Goal: Task Accomplishment & Management: Complete application form

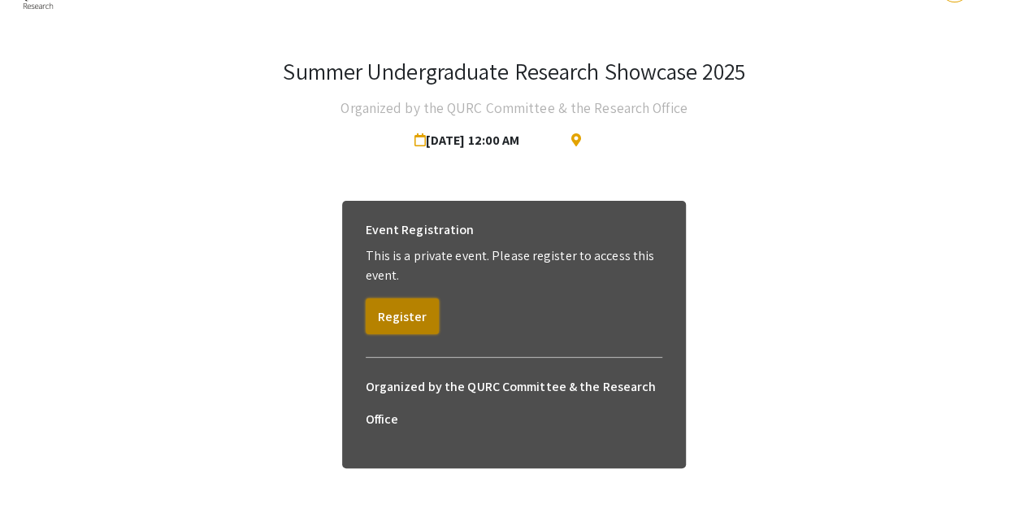
click at [406, 314] on button "Register" at bounding box center [402, 316] width 73 height 36
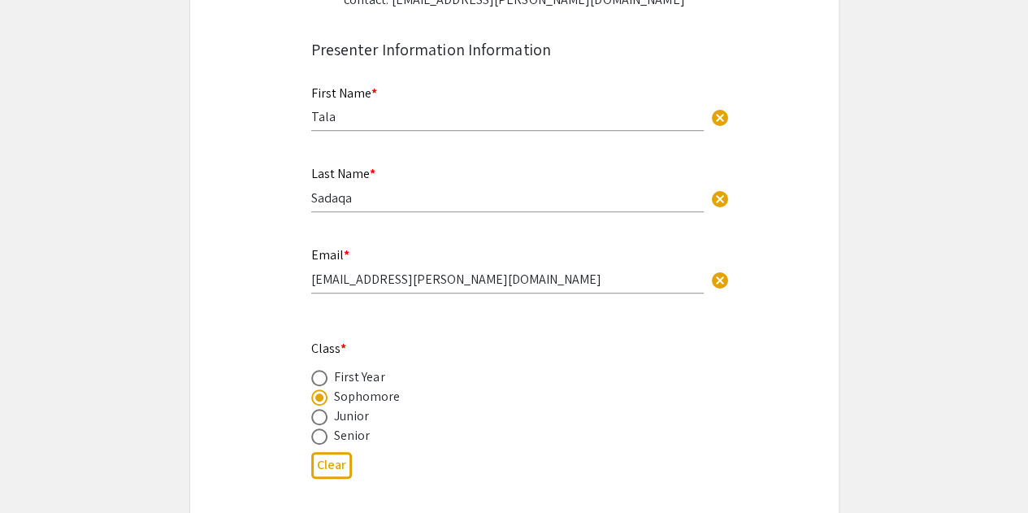
scroll to position [310, 0]
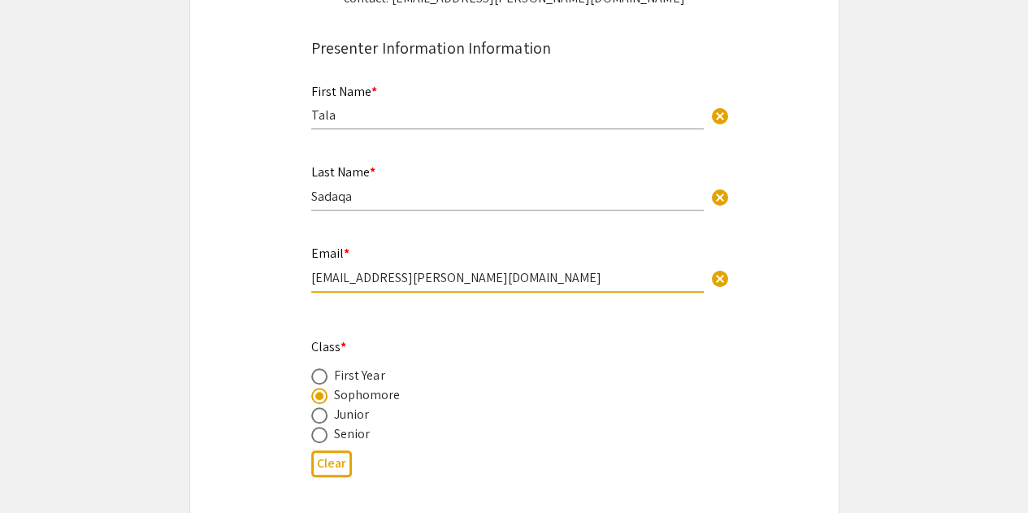
click at [387, 280] on input "tsadaqa@andrew.cmu.edu" at bounding box center [507, 277] width 392 height 17
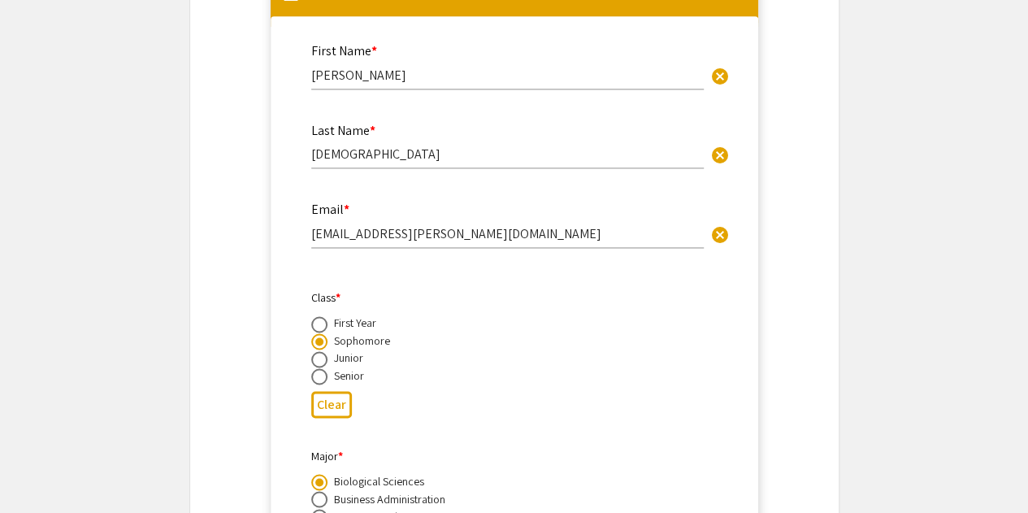
scroll to position [1129, 0]
type input "tsadaqa@qatar.cmu.edu"
click at [362, 231] on input "aamilasan@andrew.cmu.edu" at bounding box center [507, 232] width 392 height 17
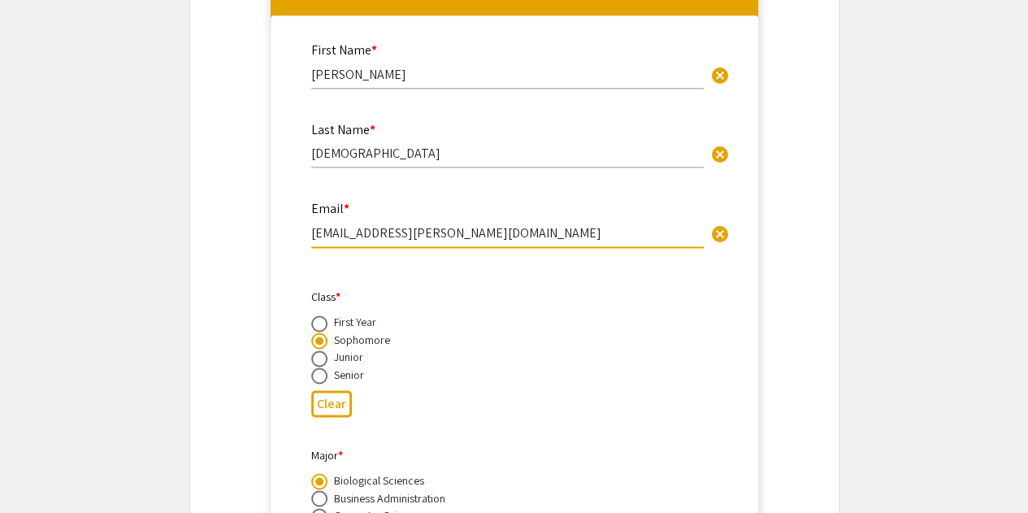
click at [390, 235] on input "aamilasa@andrew.cmu.edu" at bounding box center [507, 232] width 392 height 17
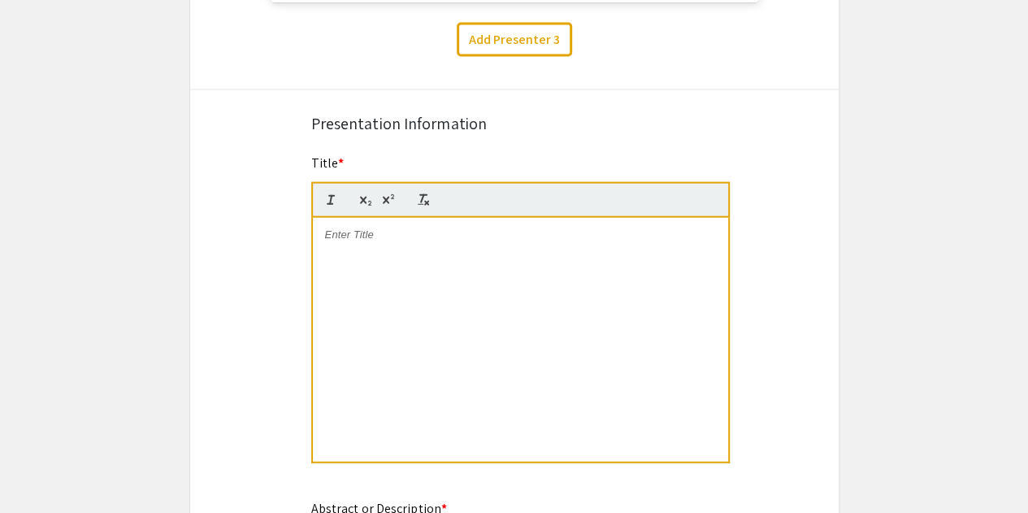
scroll to position [1819, 0]
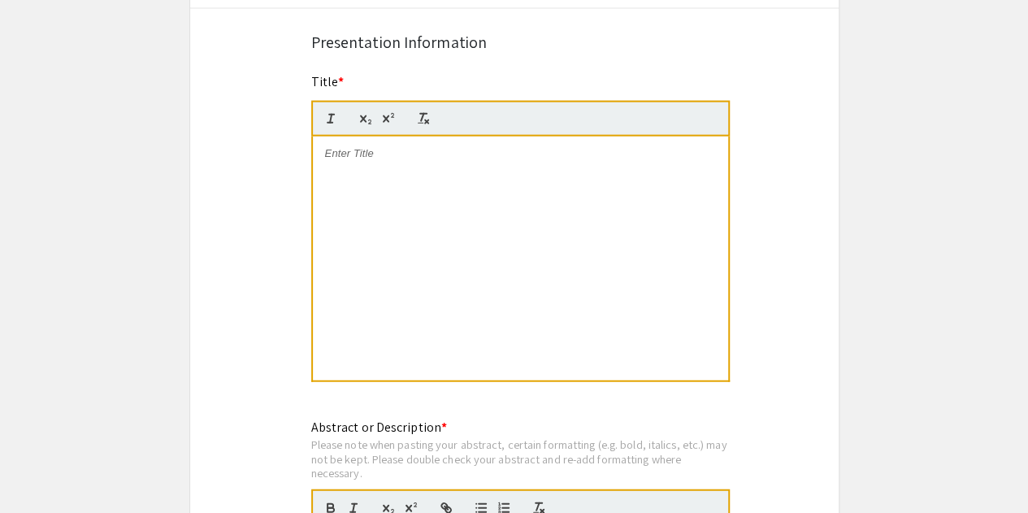
type input "aamilasa@qatar.cmu.edu"
click at [390, 235] on div "To enrich screen reader interactions, please activate Accessibility in Grammarl…" at bounding box center [520, 258] width 415 height 244
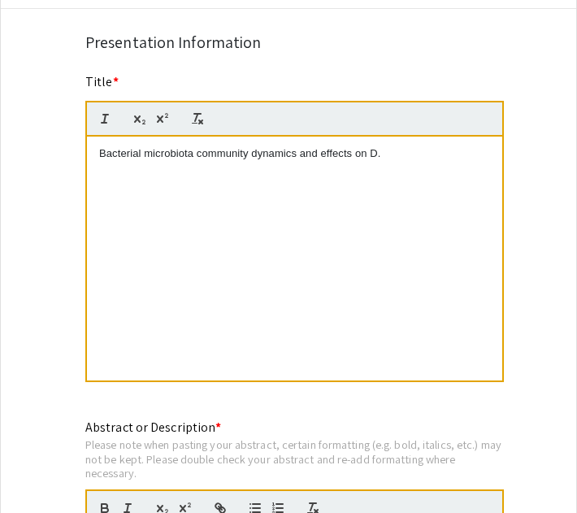
click at [385, 149] on p "Bacterial microbiota community dynamics and effects on D." at bounding box center [294, 153] width 391 height 15
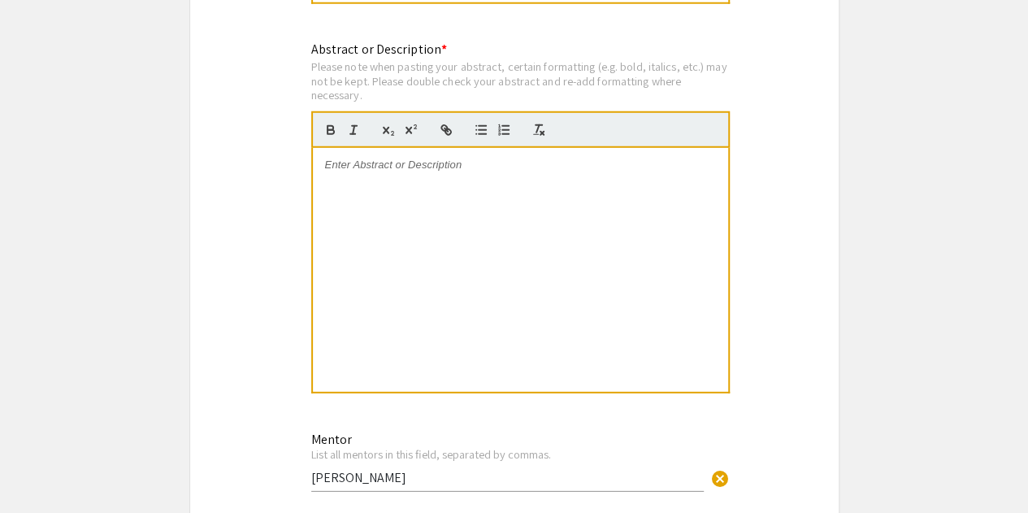
scroll to position [2198, 0]
click at [614, 206] on div at bounding box center [520, 269] width 415 height 244
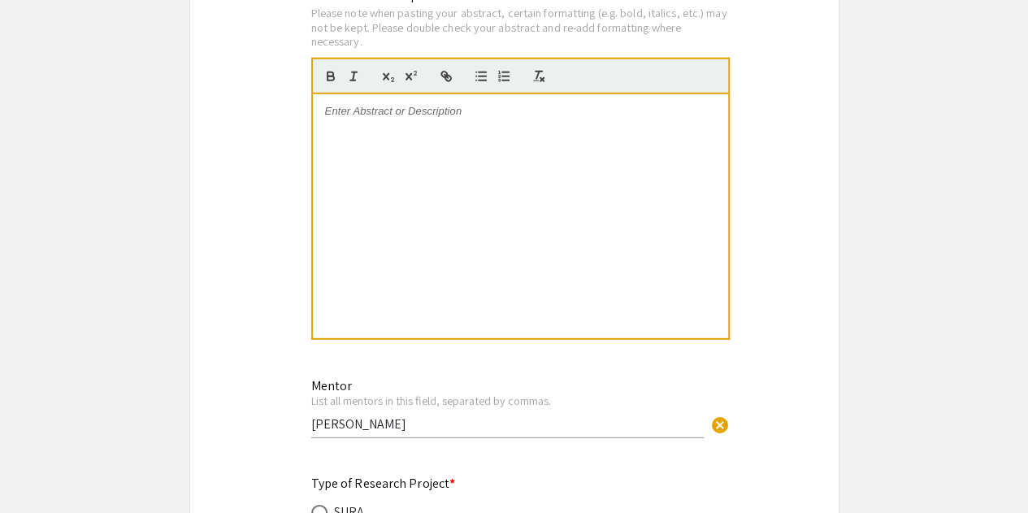
scroll to position [2250, 0]
click at [600, 227] on div at bounding box center [520, 216] width 415 height 244
drag, startPoint x: 391, startPoint y: 121, endPoint x: 654, endPoint y: 103, distance: 263.8
click at [654, 104] on p "We investigate the community dynamics of 4 bacterial species from Drosophila me…" at bounding box center [520, 119] width 391 height 30
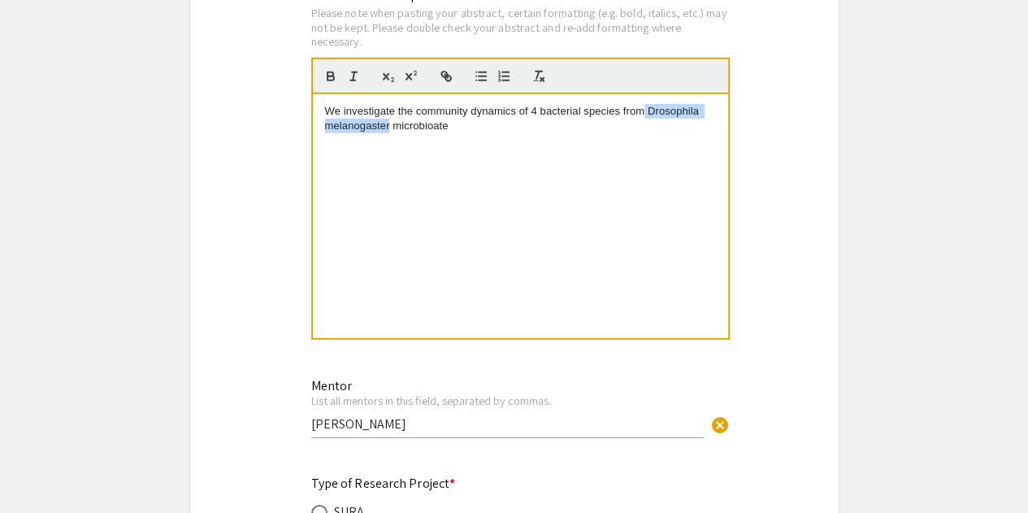
drag, startPoint x: 645, startPoint y: 105, endPoint x: 390, endPoint y: 117, distance: 255.4
click at [390, 117] on p "We investigate the community dynamics of 4 bacterial species from Drosophila me…" at bounding box center [520, 119] width 391 height 30
click at [463, 125] on p "We investigate the community dynamics of 4 bacterial species from Drosophila me…" at bounding box center [520, 119] width 391 height 30
click at [394, 112] on p "We investigate the community dynamics of 4 bacterial species from Drosophila me…" at bounding box center [520, 119] width 391 height 30
click at [674, 132] on div "We investigated the community dynamics of 4 bacterial species from Drosophila m…" at bounding box center [520, 216] width 415 height 244
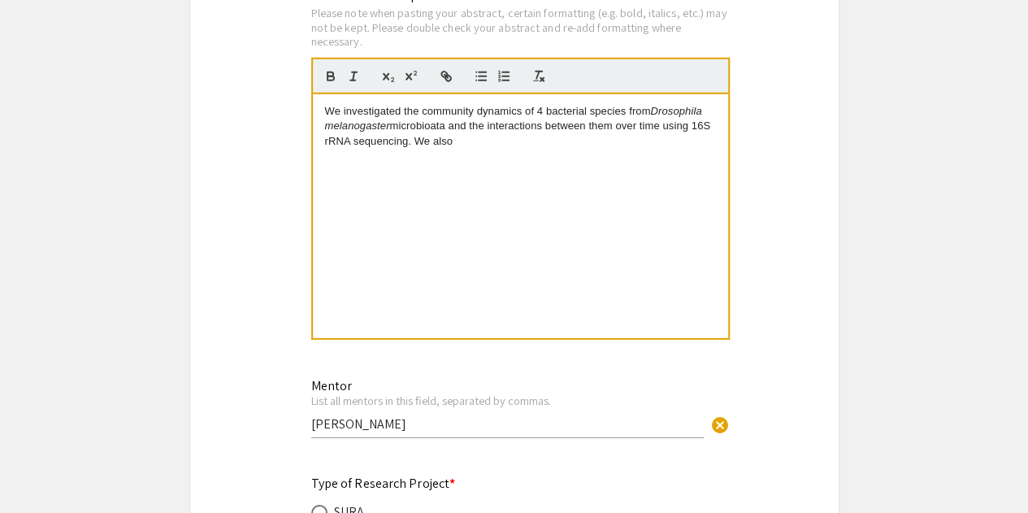
click at [325, 104] on p "We investigated the community dynamics of 4 bacterial species from Drosophila m…" at bounding box center [520, 126] width 391 height 45
click at [453, 142] on p "We investigated the community dynamics of 4 bacterial species from Drosophila m…" at bounding box center [520, 126] width 391 height 45
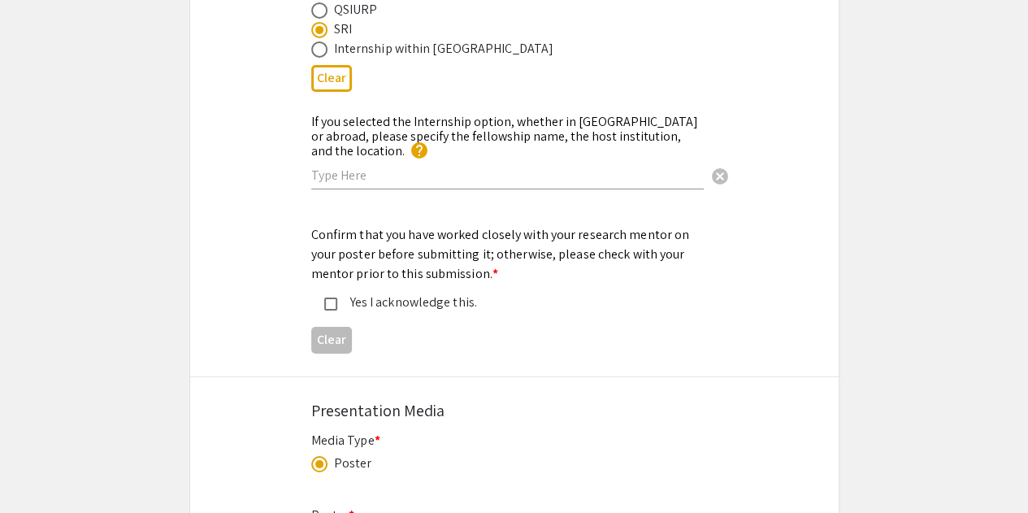
scroll to position [3069, 0]
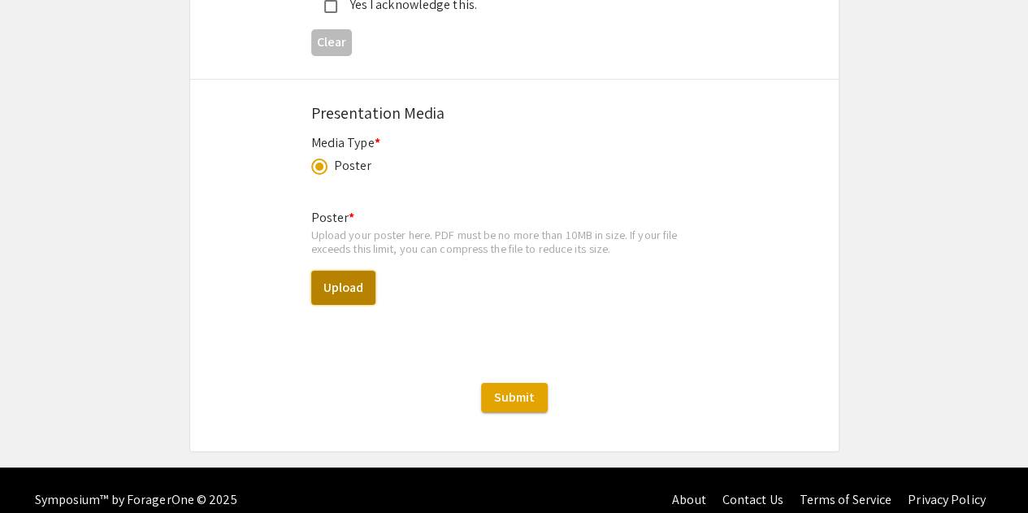
click at [351, 275] on button "Upload" at bounding box center [343, 288] width 64 height 34
click at [324, 273] on button "Upload" at bounding box center [343, 288] width 64 height 34
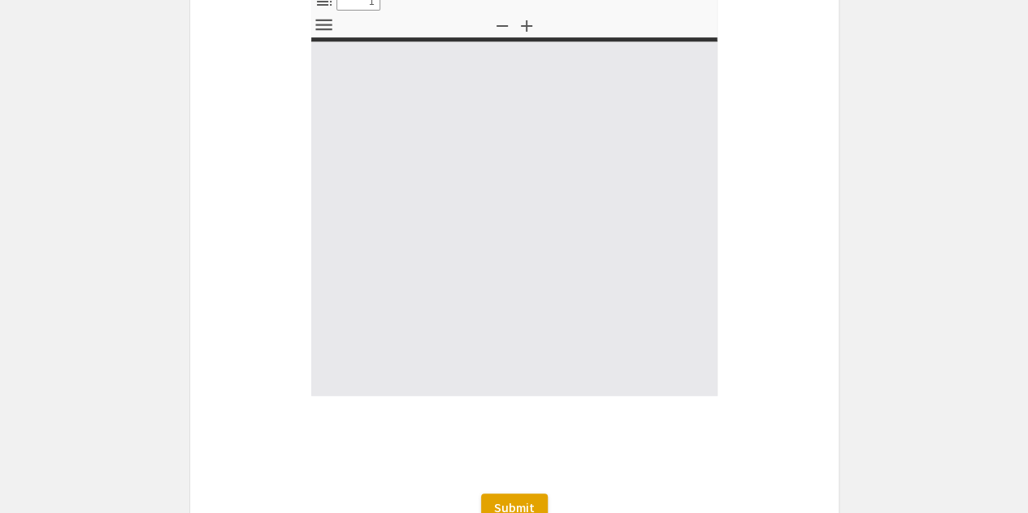
select select "custom"
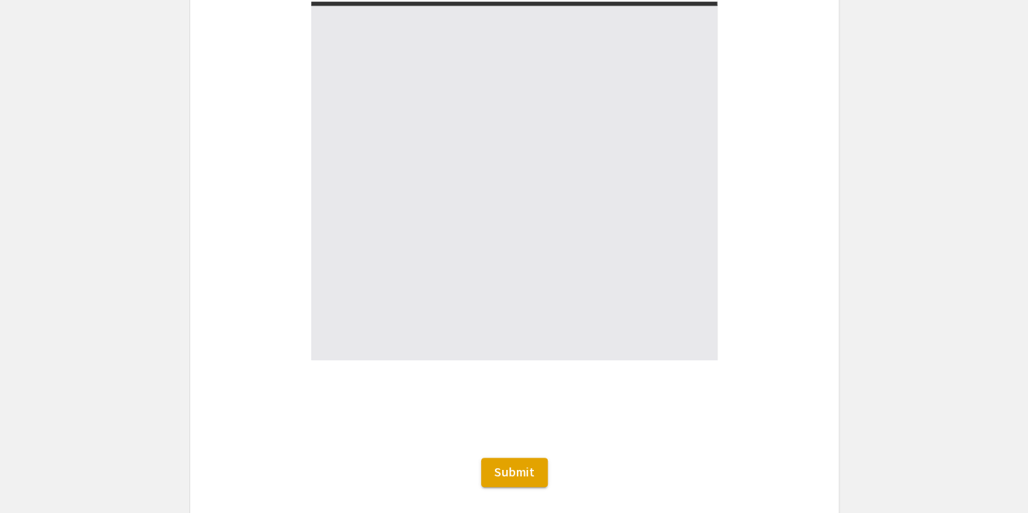
type input "0"
select select "custom"
type input "1"
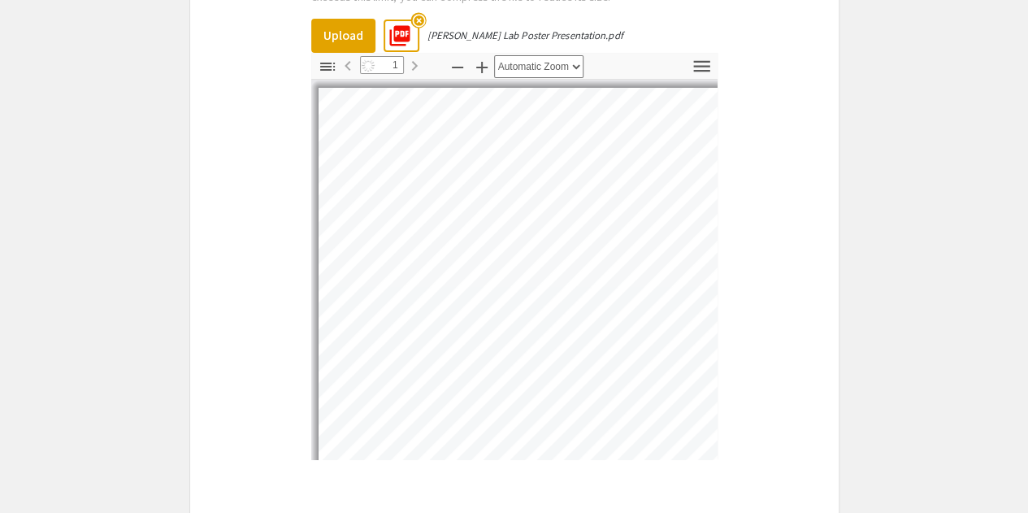
scroll to position [3346, 0]
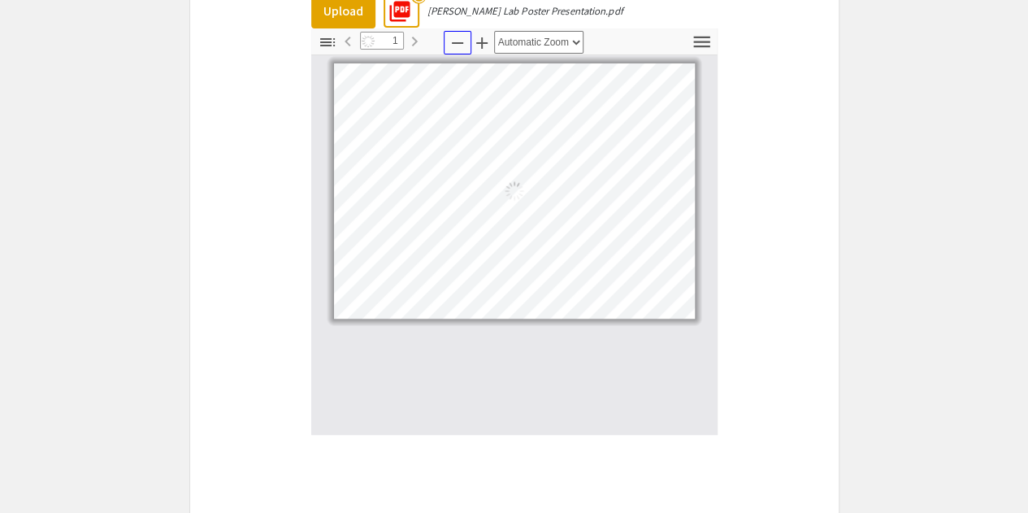
click at [448, 33] on icon "button" at bounding box center [457, 42] width 19 height 19
select select "custom"
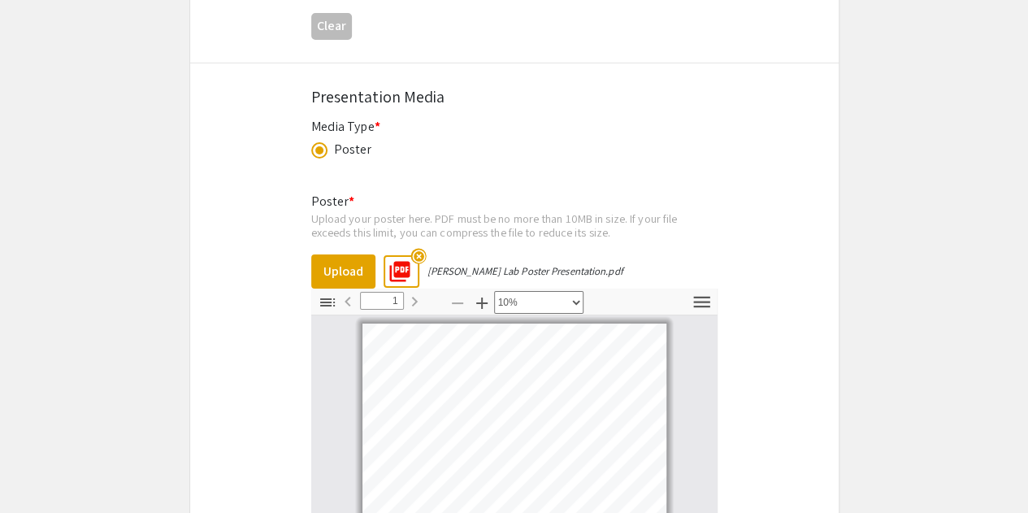
scroll to position [3084, 0]
click at [413, 249] on mat-icon "highlight_off" at bounding box center [417, 256] width 15 height 15
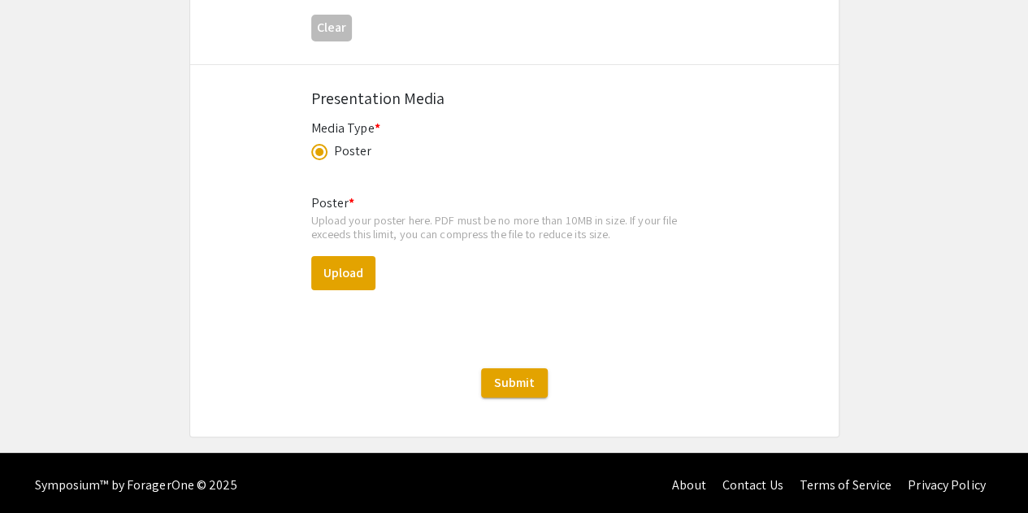
scroll to position [3069, 0]
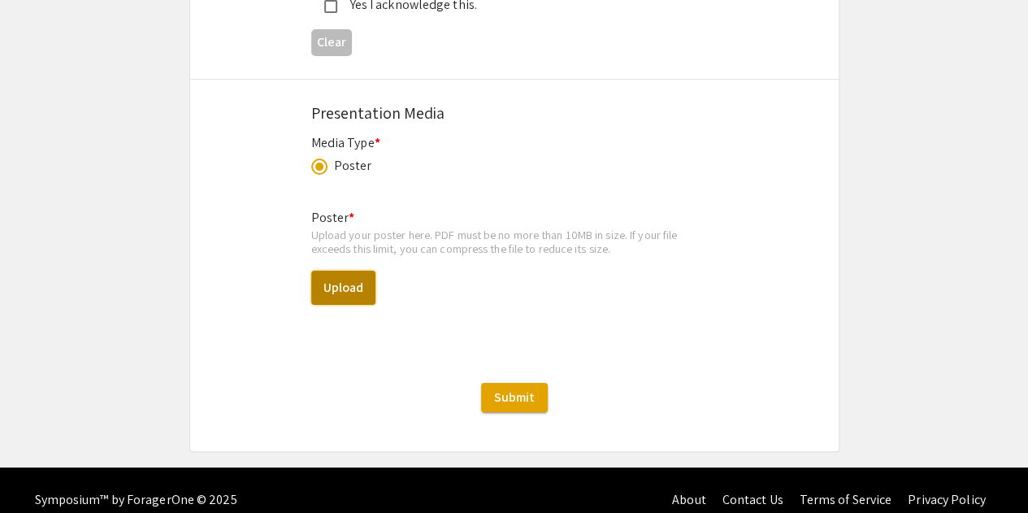
click at [348, 271] on button "Upload" at bounding box center [343, 288] width 64 height 34
click at [317, 271] on button "Upload" at bounding box center [343, 288] width 64 height 34
select select "custom"
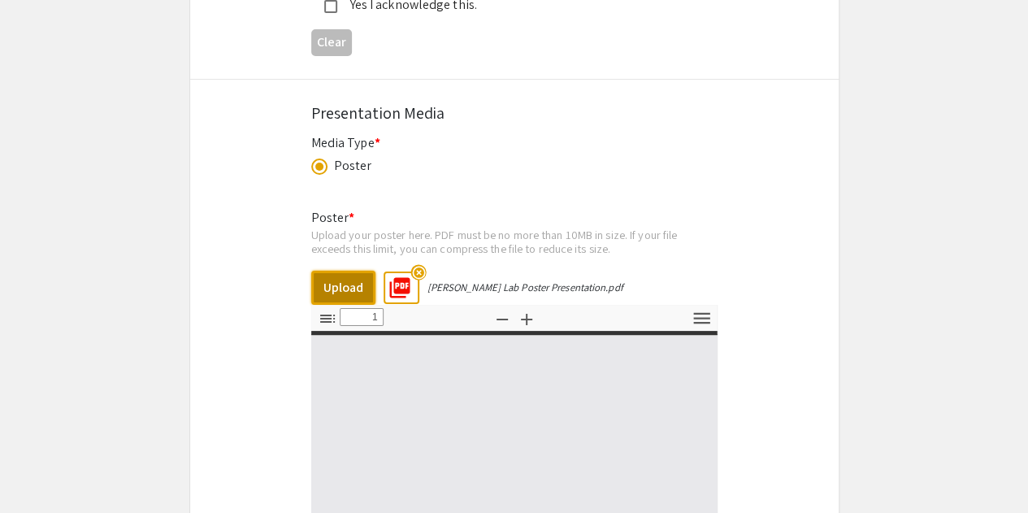
type input "0"
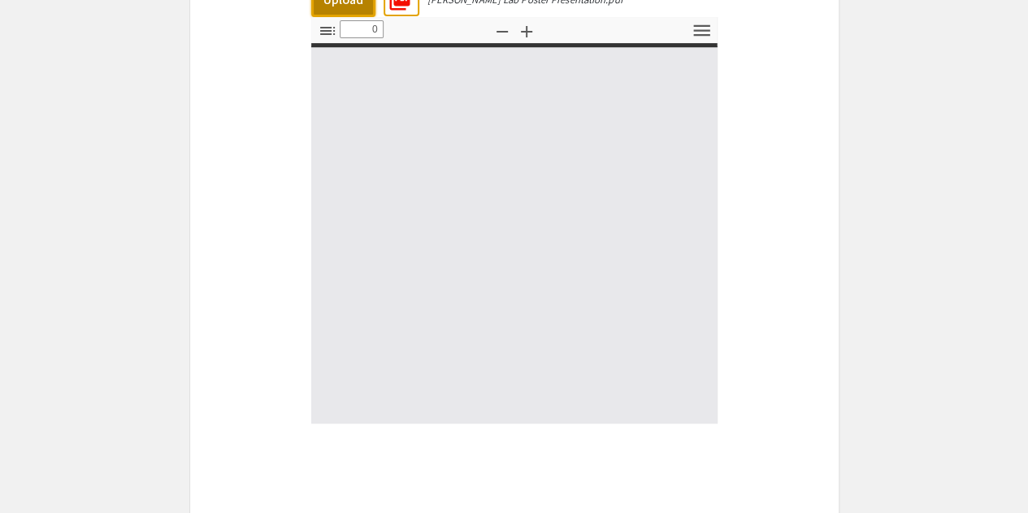
select select "custom"
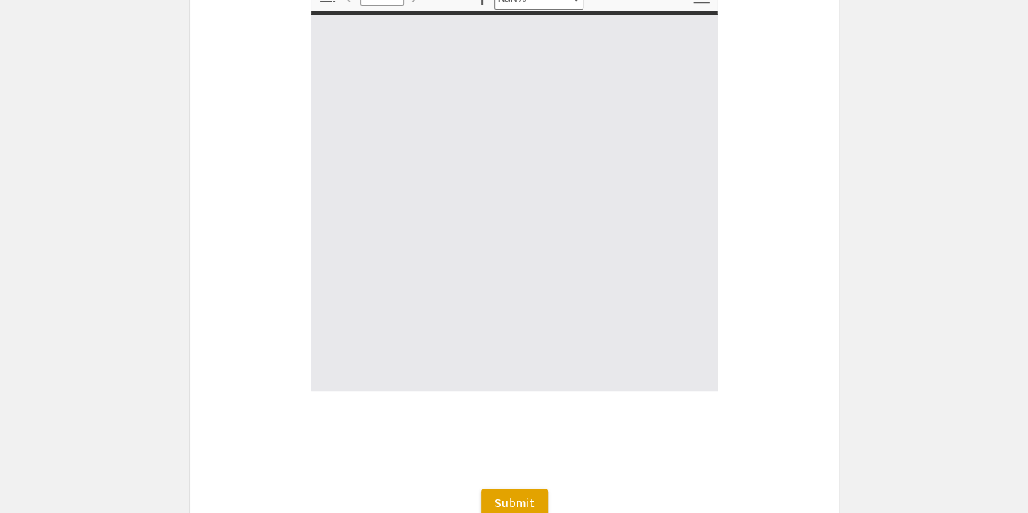
type input "1"
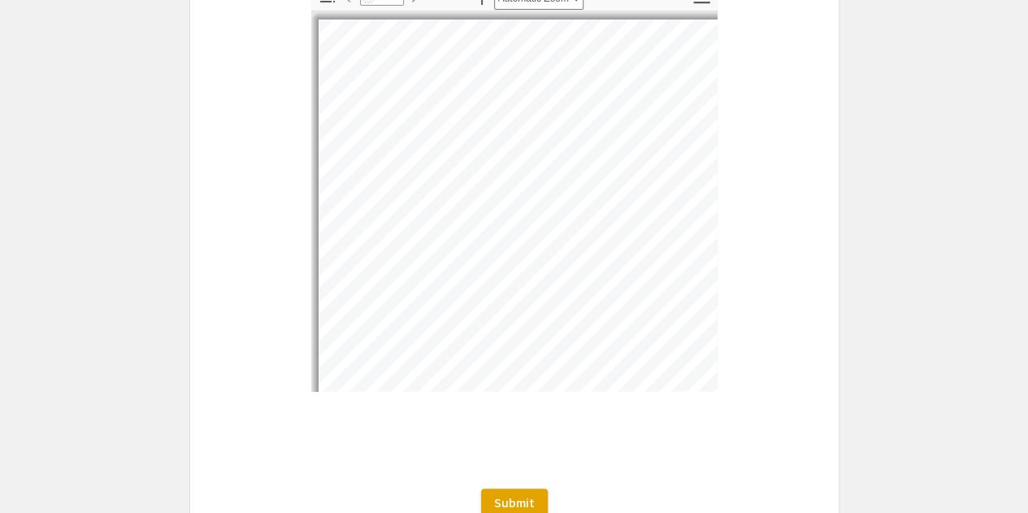
scroll to position [3284, 0]
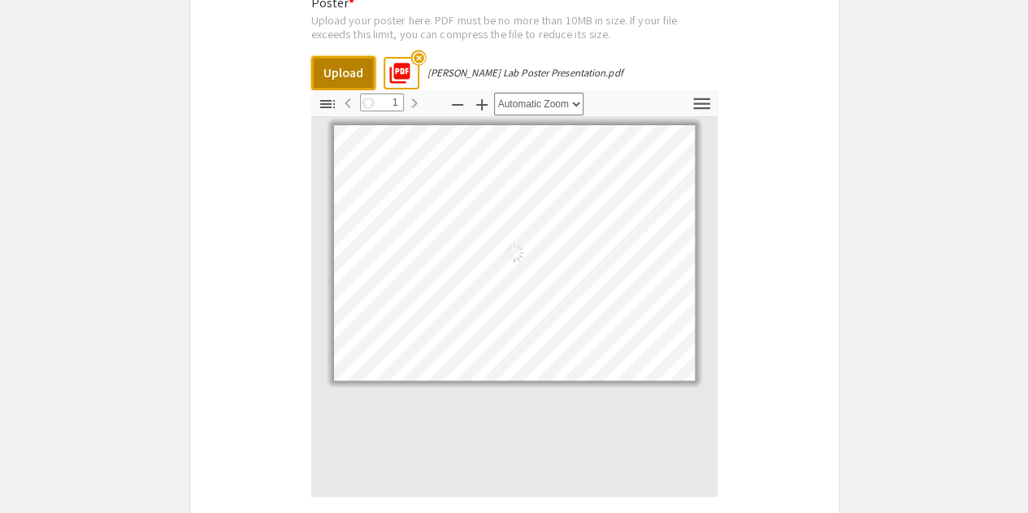
select select "auto"
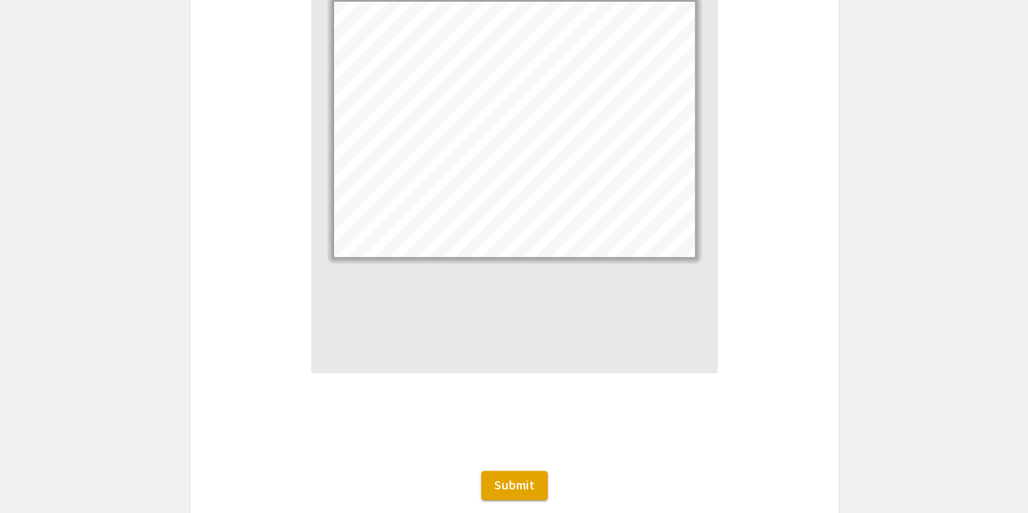
scroll to position [3407, 0]
click at [512, 476] on span "Submit" at bounding box center [514, 484] width 41 height 17
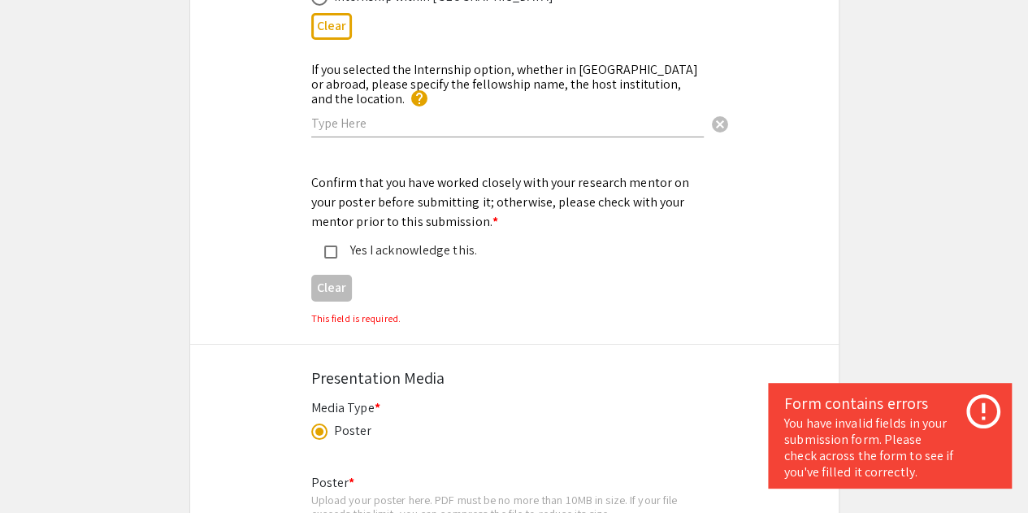
scroll to position [2791, 0]
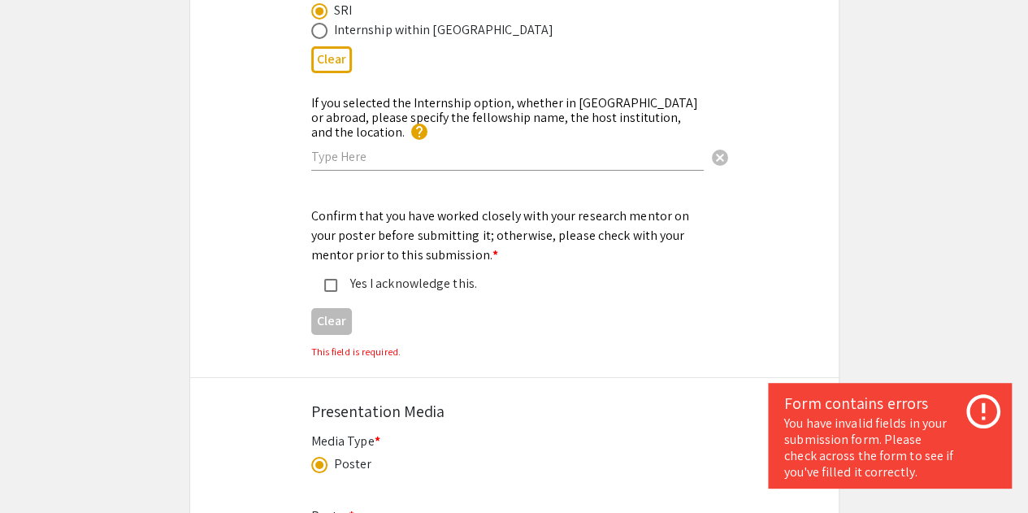
click at [370, 274] on div "Yes I acknowledge this." at bounding box center [507, 283] width 341 height 19
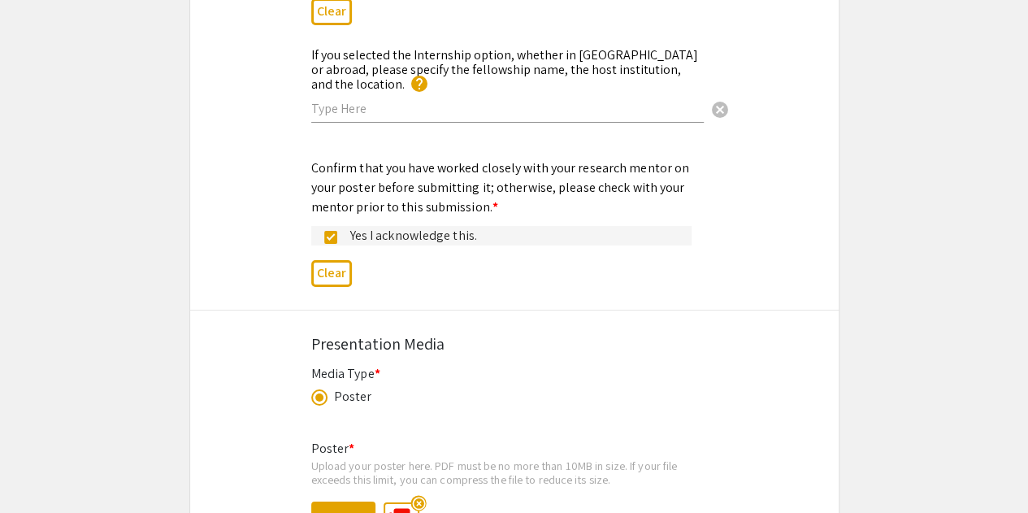
scroll to position [3495, 0]
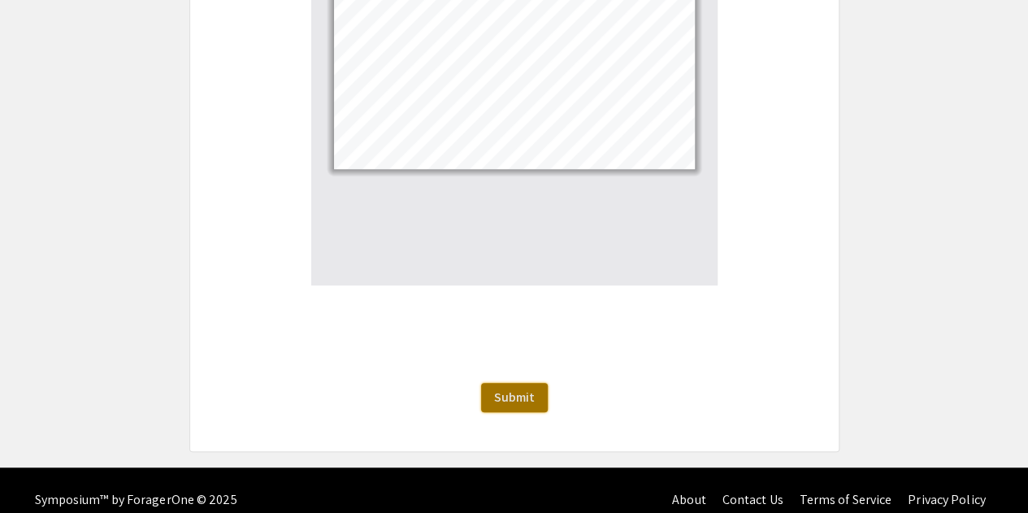
click at [522, 388] on span "Submit" at bounding box center [514, 396] width 41 height 17
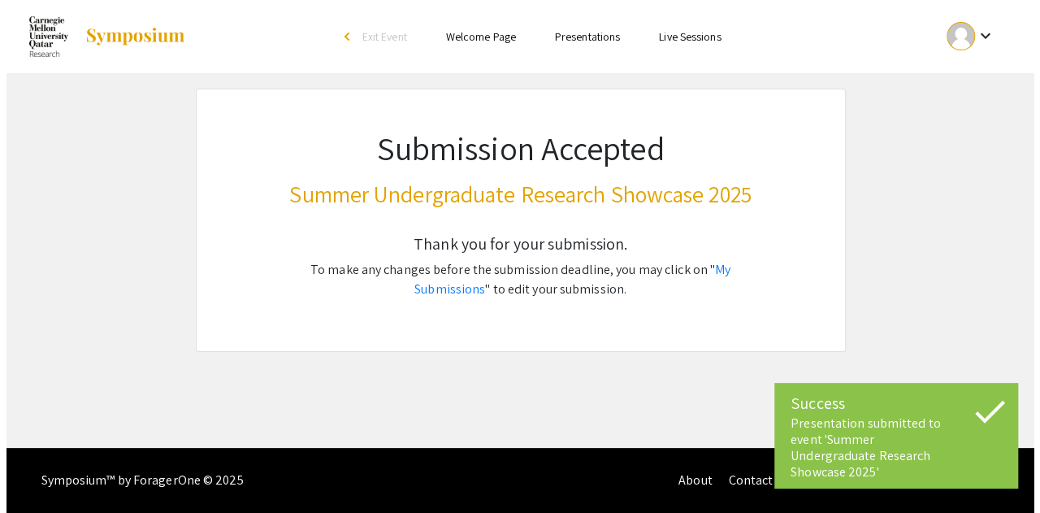
scroll to position [0, 0]
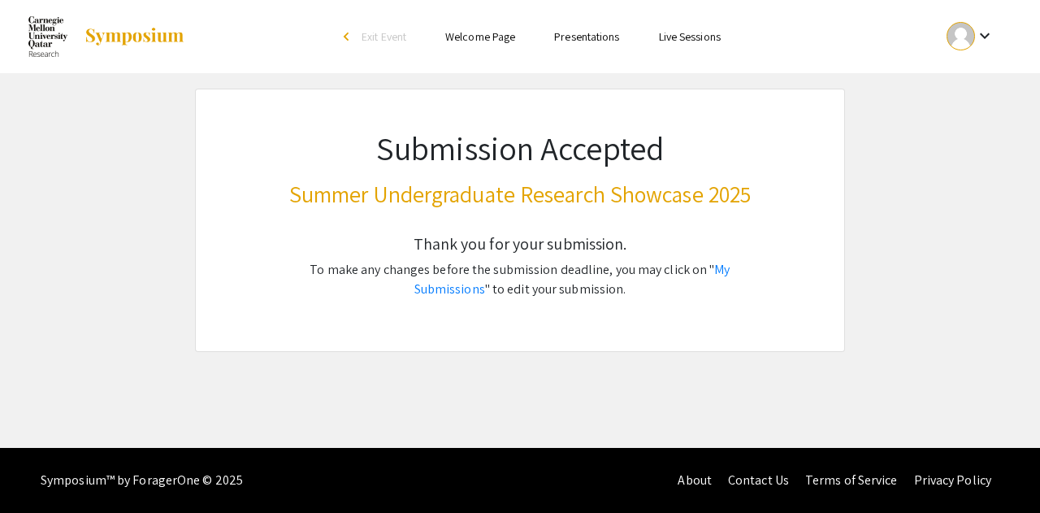
click at [229, 227] on div "Submission Accepted Summer Undergraduate Research Showcase 2025 Thank you for y…" at bounding box center [520, 220] width 650 height 263
click at [686, 274] on link "My Submissions" at bounding box center [572, 279] width 316 height 37
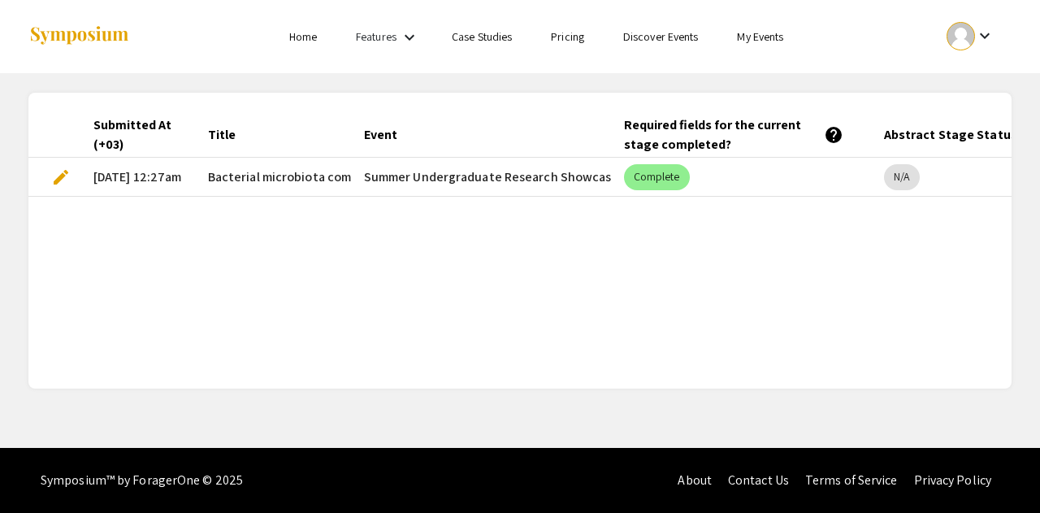
scroll to position [0, 119]
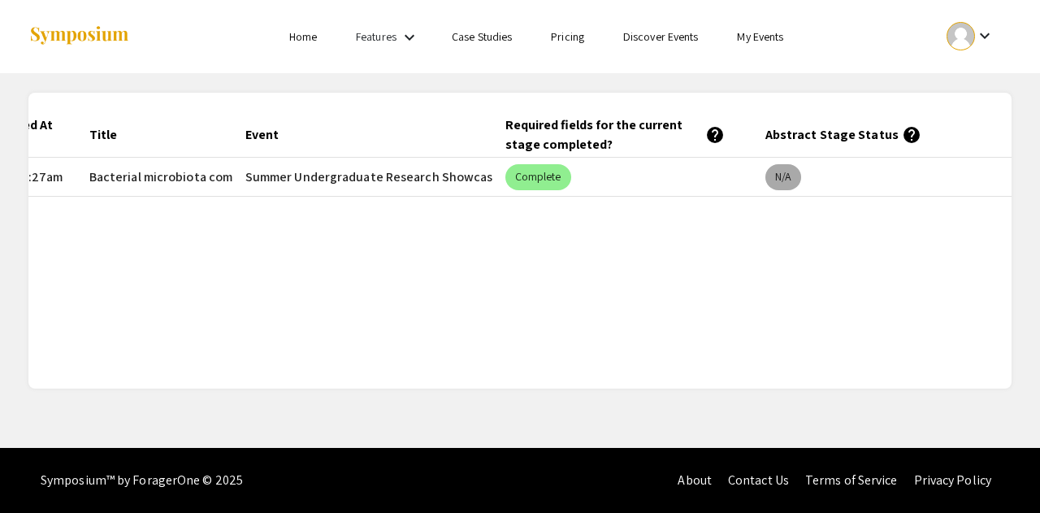
click at [781, 176] on mat-chip "N/A" at bounding box center [783, 177] width 36 height 26
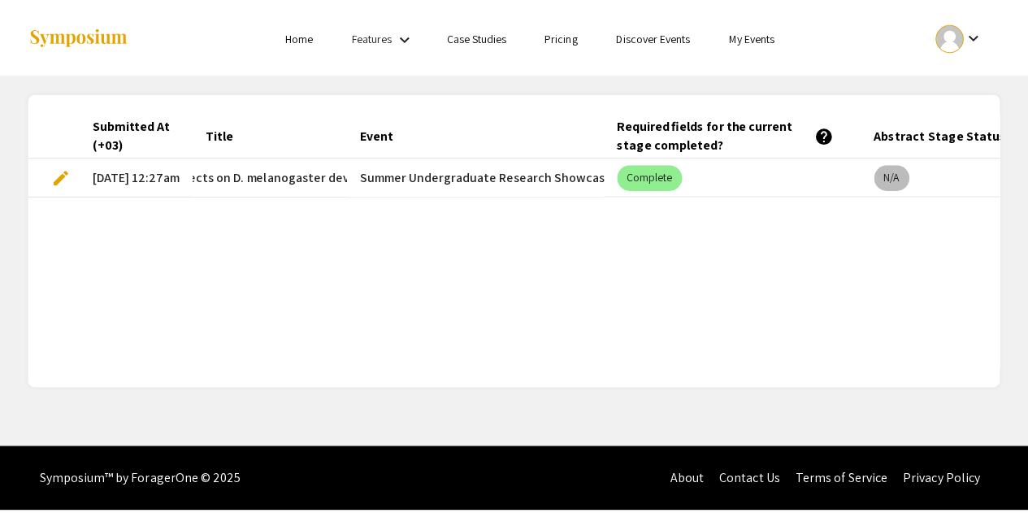
scroll to position [0, 358]
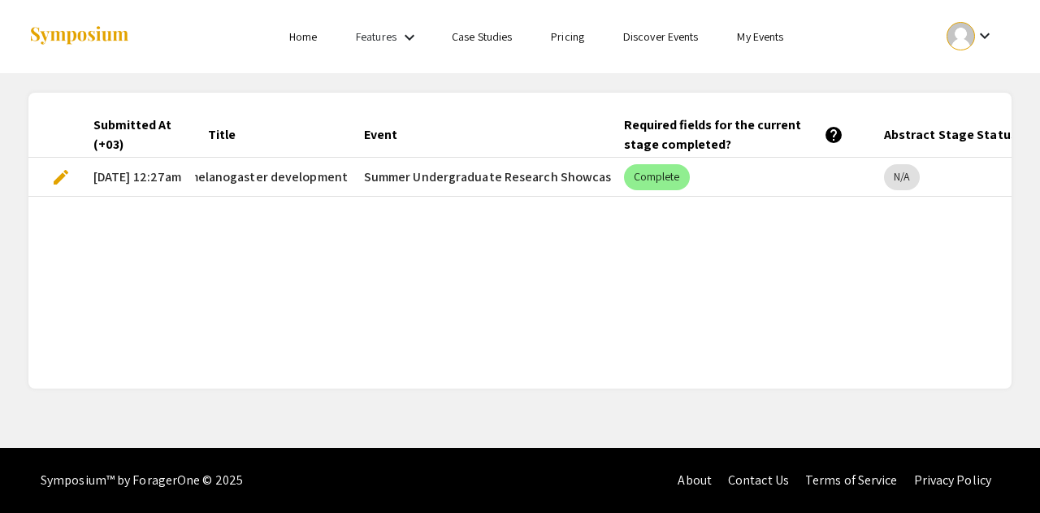
click at [49, 178] on mat-cell "edit" at bounding box center [54, 177] width 52 height 39
click at [61, 180] on span "edit" at bounding box center [60, 176] width 19 height 19
click at [54, 175] on span "edit" at bounding box center [60, 176] width 19 height 19
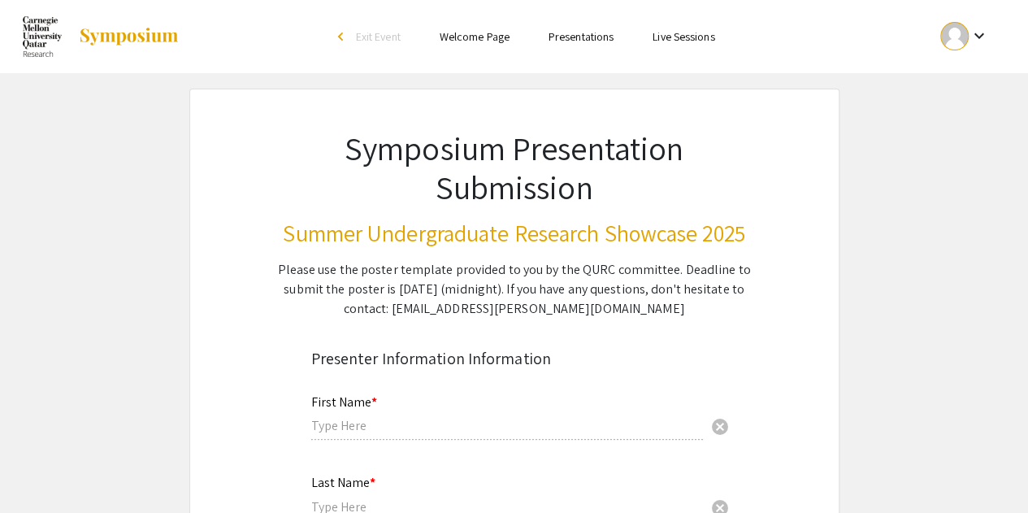
type input "Tala"
type input "Sadaqa"
type input "tsadaqa@qatar.cmu.edu"
radio input "true"
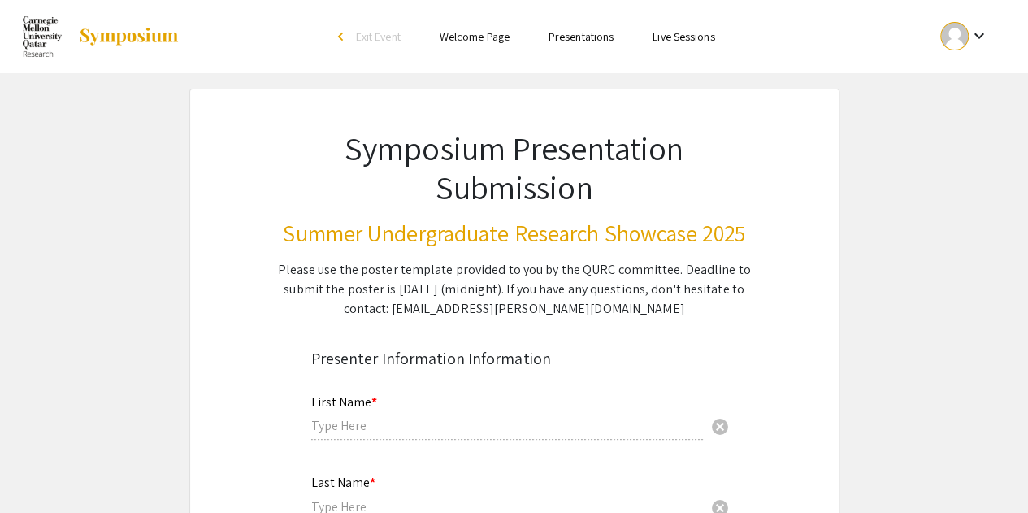
type input "Brooke McCartney"
radio input "true"
select select "custom"
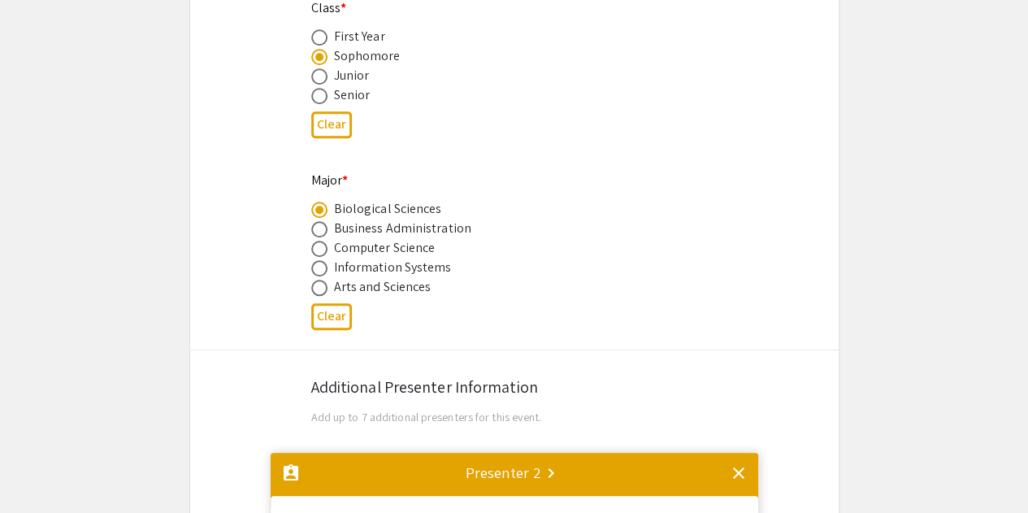
type input "0"
select select "custom"
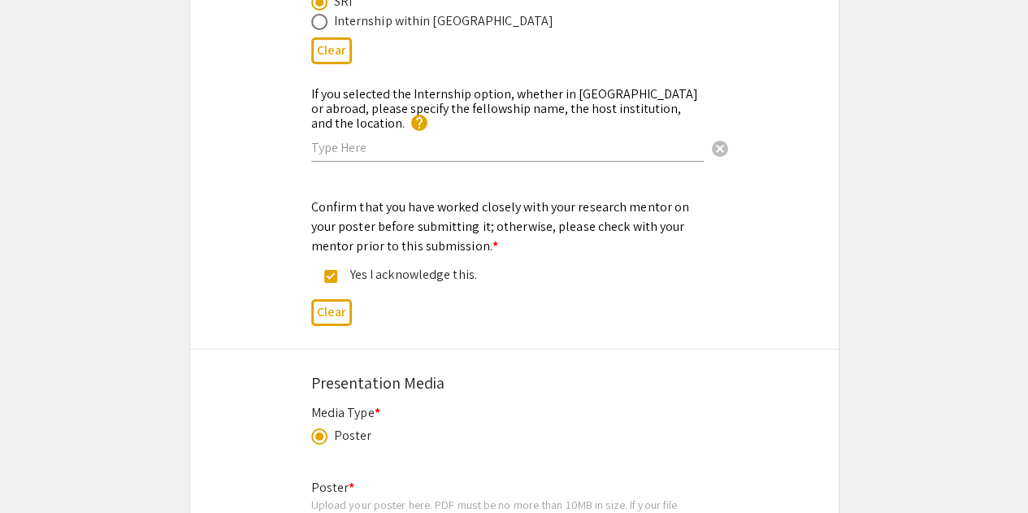
type input "1"
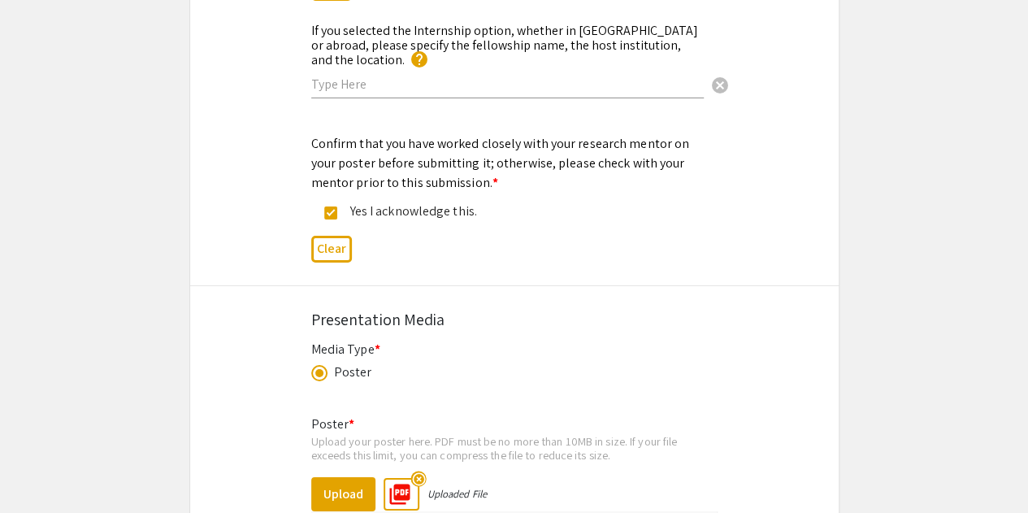
scroll to position [2892, 0]
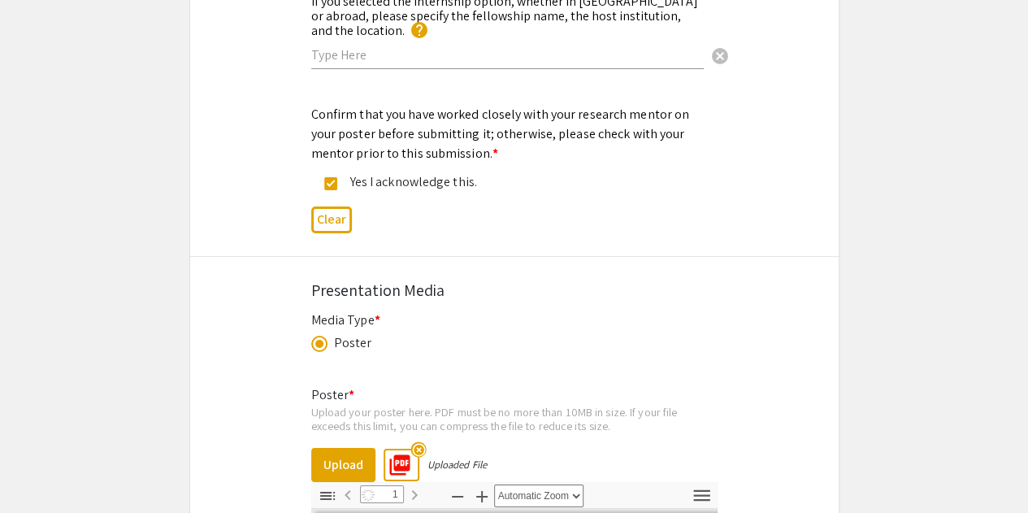
select select "auto"
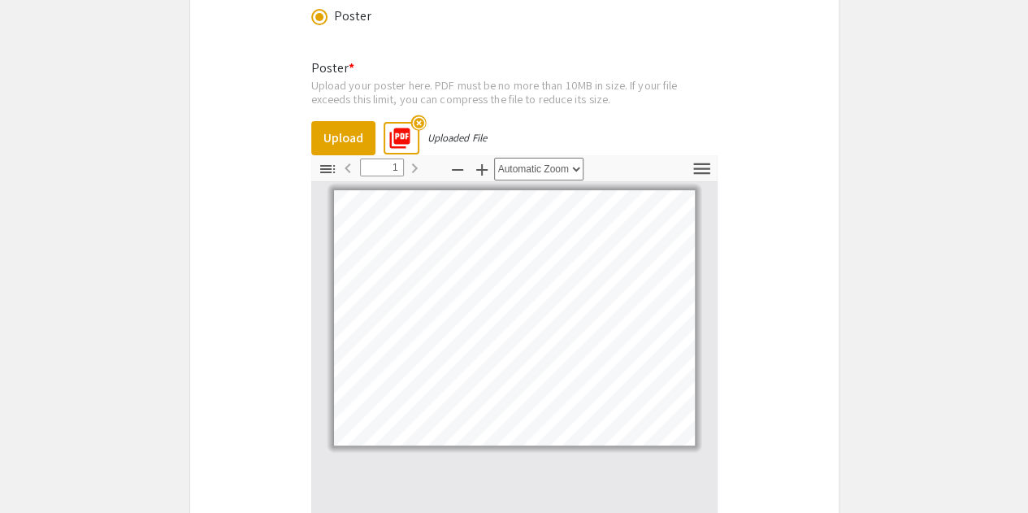
scroll to position [3219, 0]
click at [416, 115] on mat-icon "highlight_off" at bounding box center [417, 122] width 15 height 15
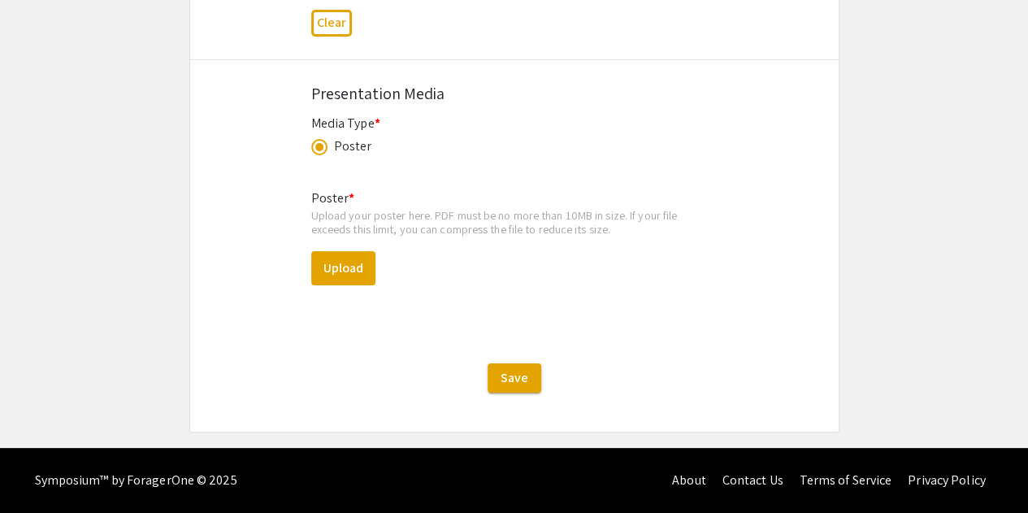
scroll to position [3069, 0]
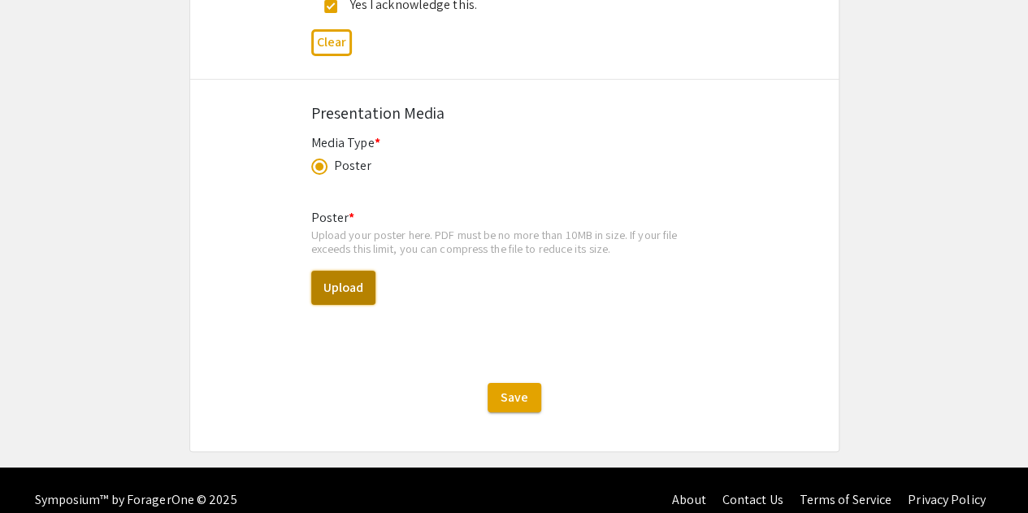
click at [350, 271] on button "Upload" at bounding box center [343, 288] width 64 height 34
click at [337, 271] on button "Upload" at bounding box center [343, 288] width 64 height 34
select select "custom"
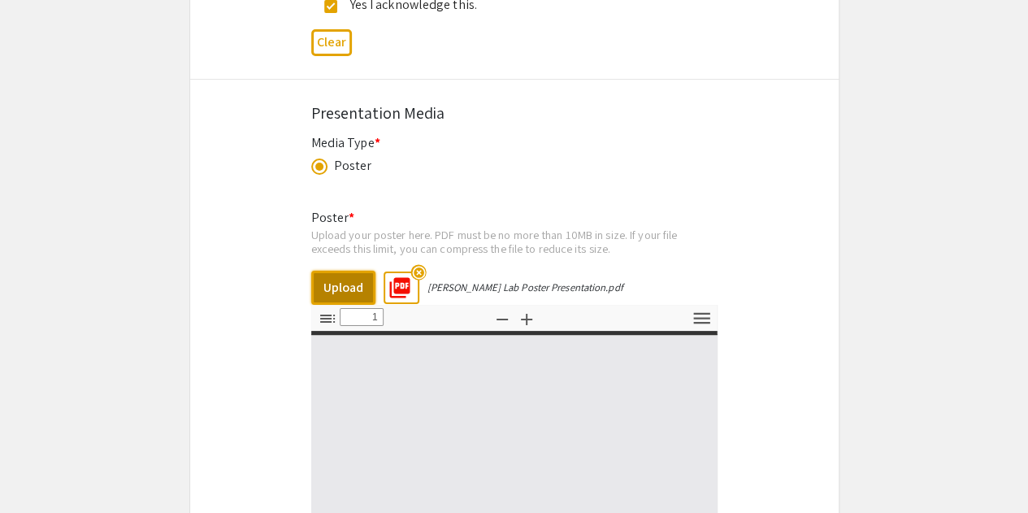
type input "0"
select select "custom"
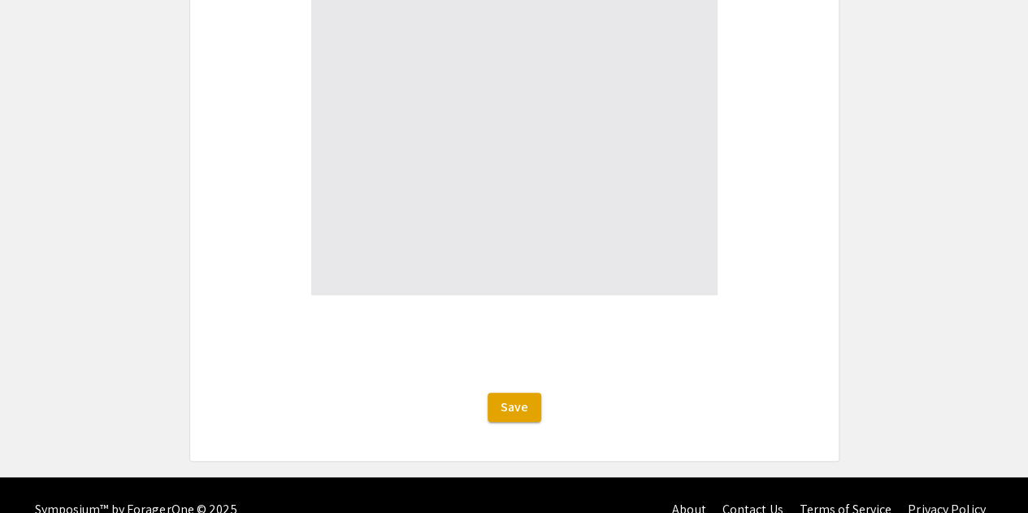
type input "1"
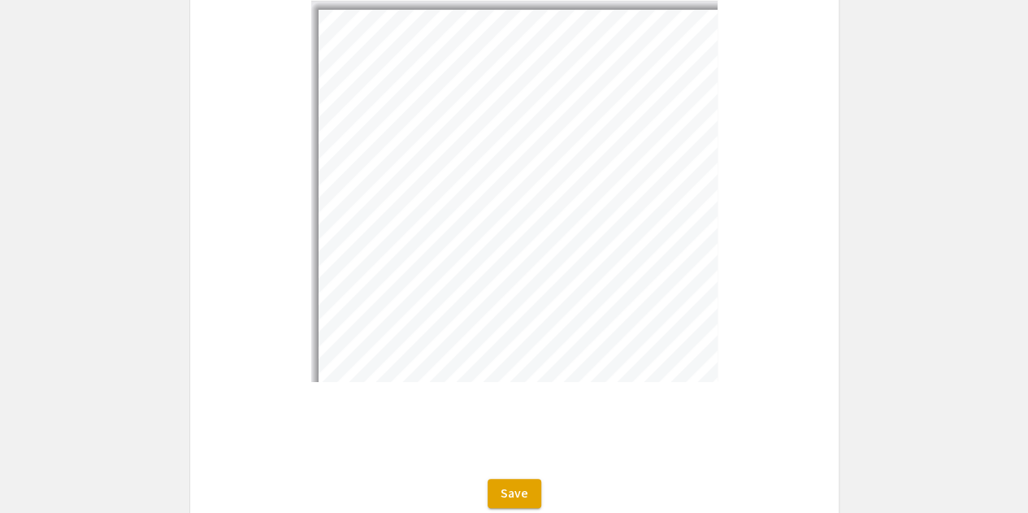
scroll to position [3248, 0]
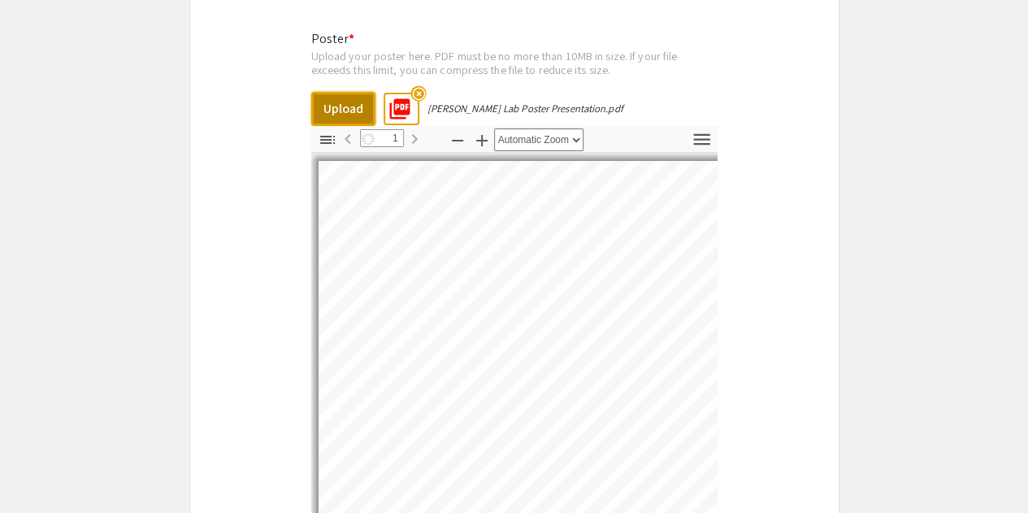
select select "auto"
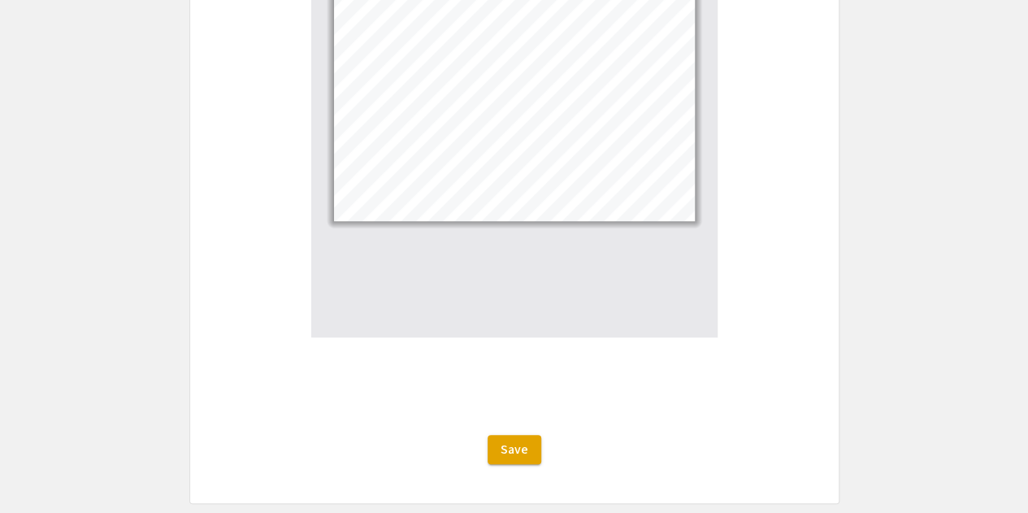
scroll to position [3443, 0]
click at [521, 440] on span "Save" at bounding box center [514, 448] width 28 height 17
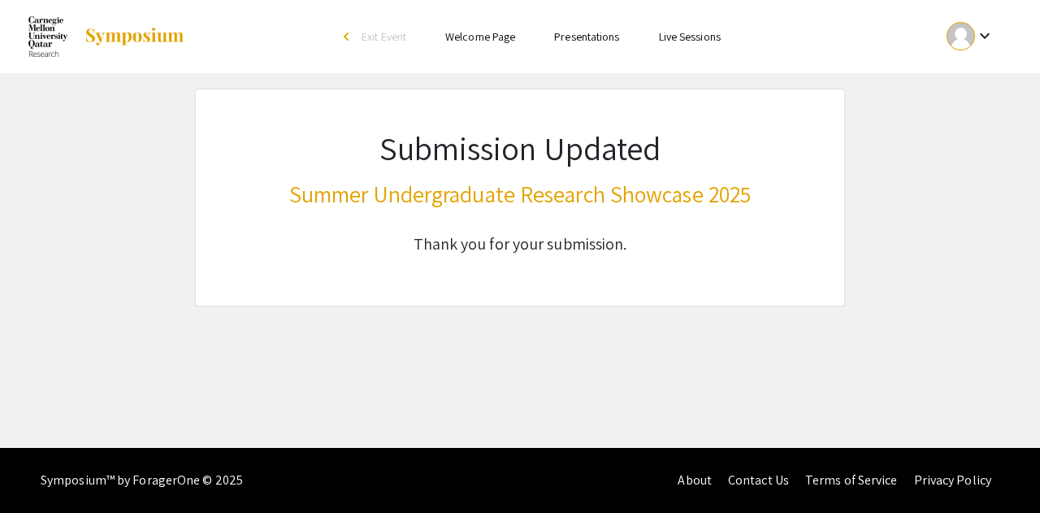
click at [998, 32] on div "keyboard_arrow_down" at bounding box center [970, 36] width 56 height 37
click at [978, 126] on button "My Submissions" at bounding box center [979, 119] width 100 height 39
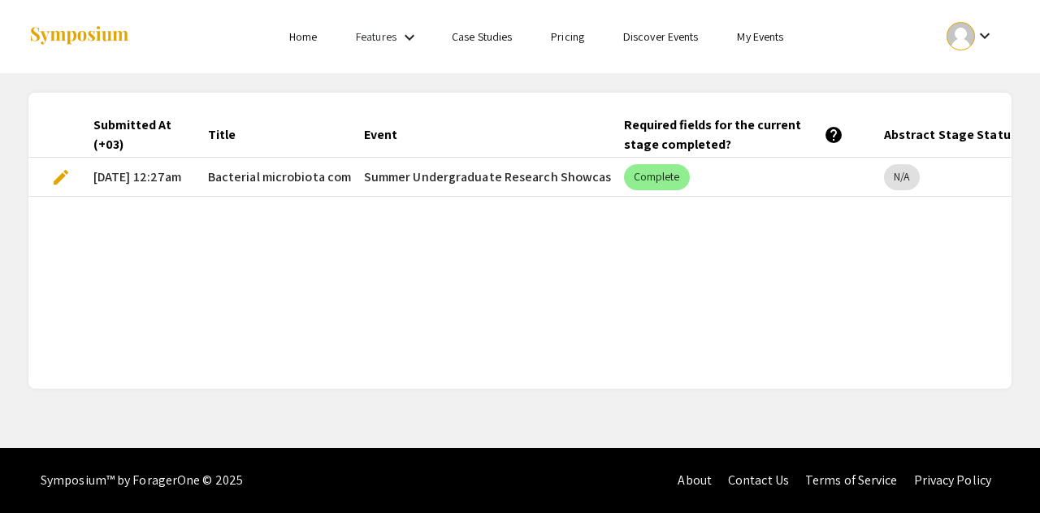
click at [65, 183] on span "edit" at bounding box center [60, 176] width 19 height 19
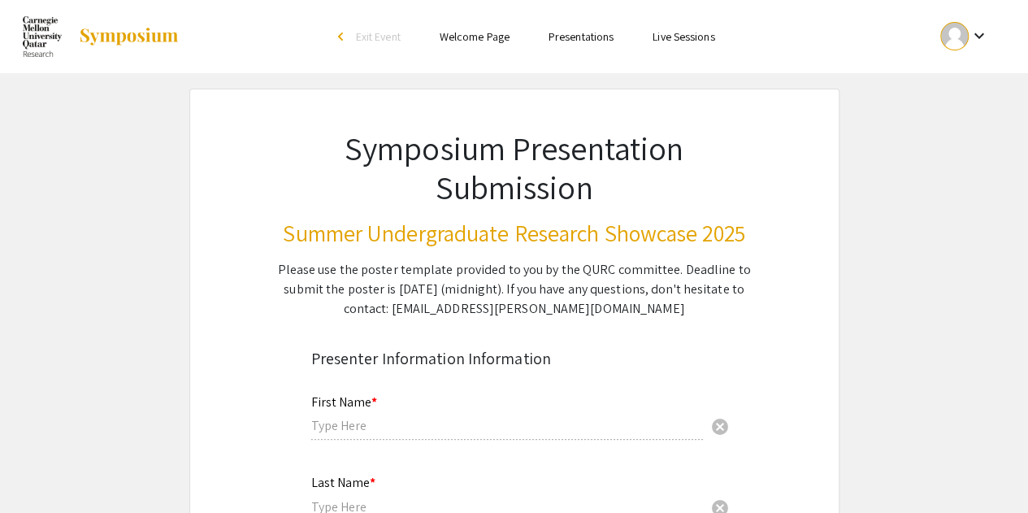
type input "Tala"
type input "Sadaqa"
type input "tsadaqa@qatar.cmu.edu"
radio input "true"
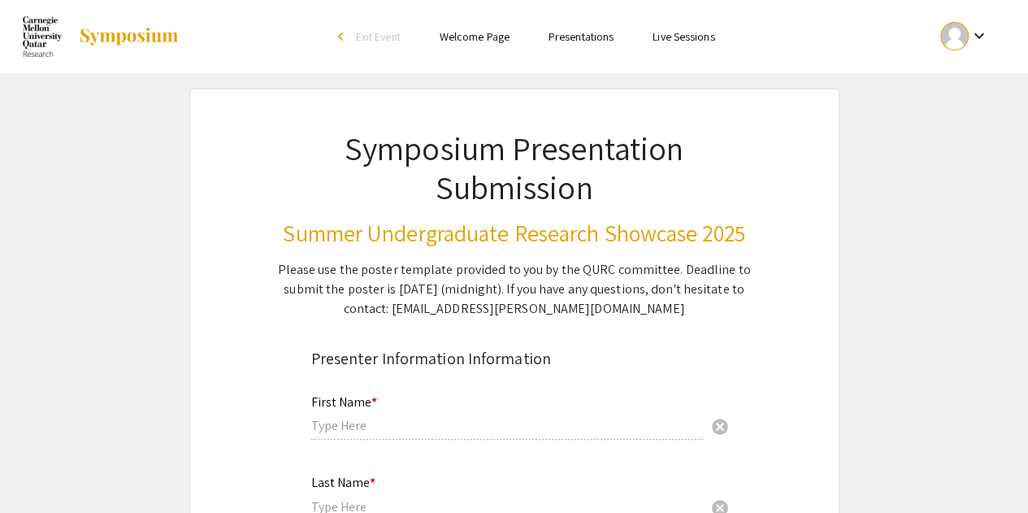
type input "Brooke McCartney"
radio input "true"
select select "custom"
type input "0"
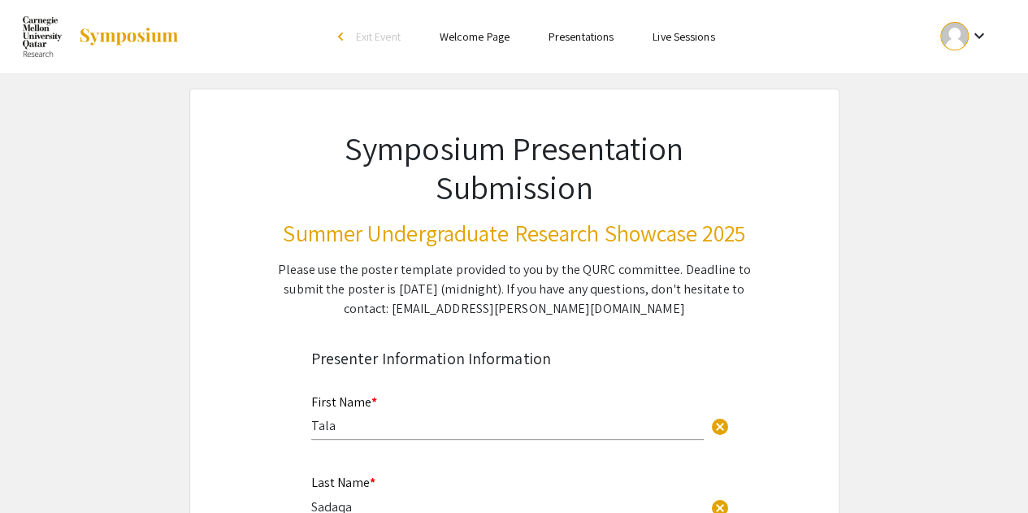
select select "custom"
type input "1"
select select "auto"
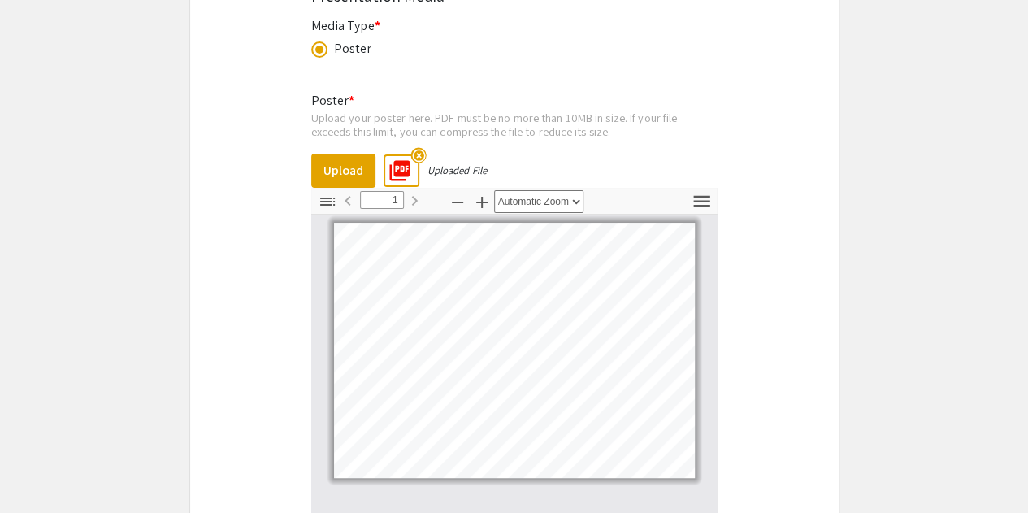
scroll to position [3138, 0]
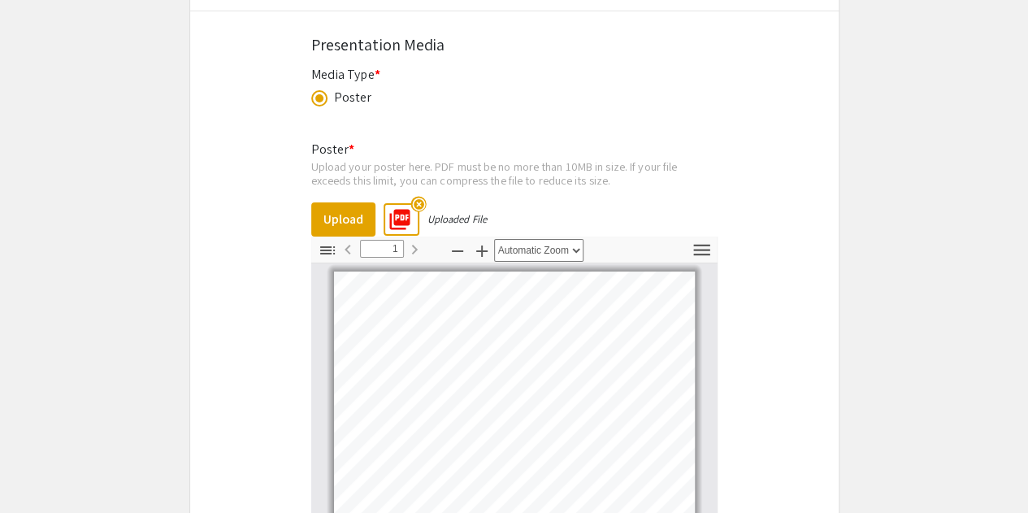
click at [416, 196] on mat-icon "highlight_off" at bounding box center [417, 203] width 15 height 15
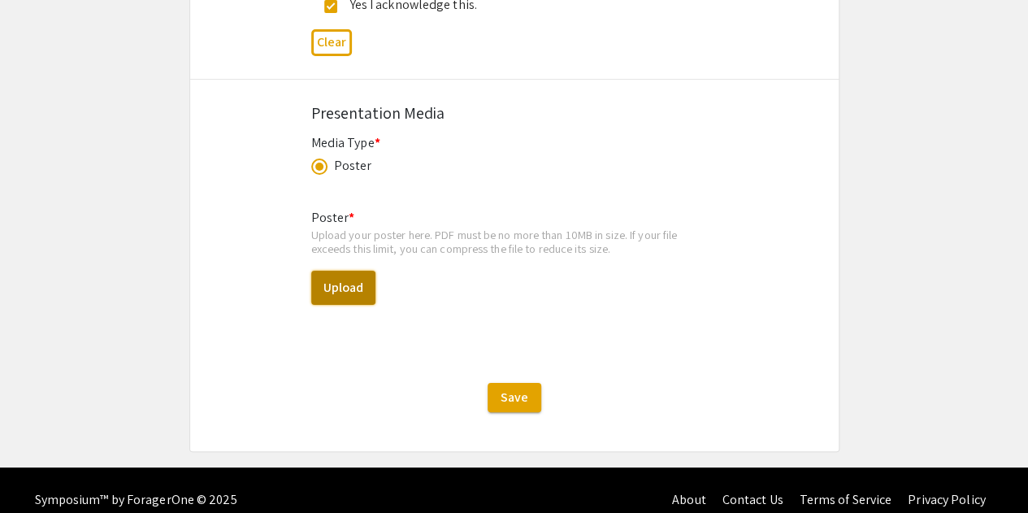
click at [354, 271] on button "Upload" at bounding box center [343, 288] width 64 height 34
select select "custom"
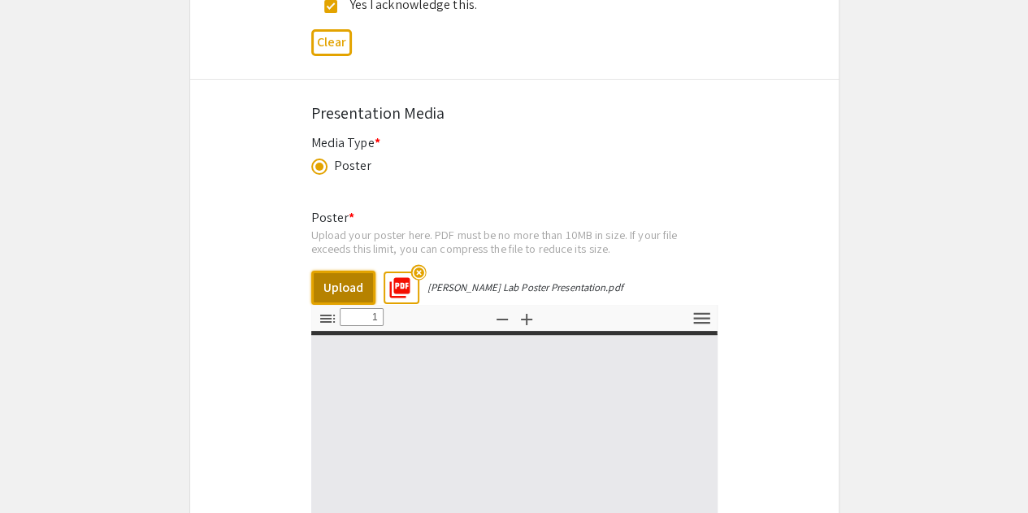
type input "0"
select select "custom"
type input "1"
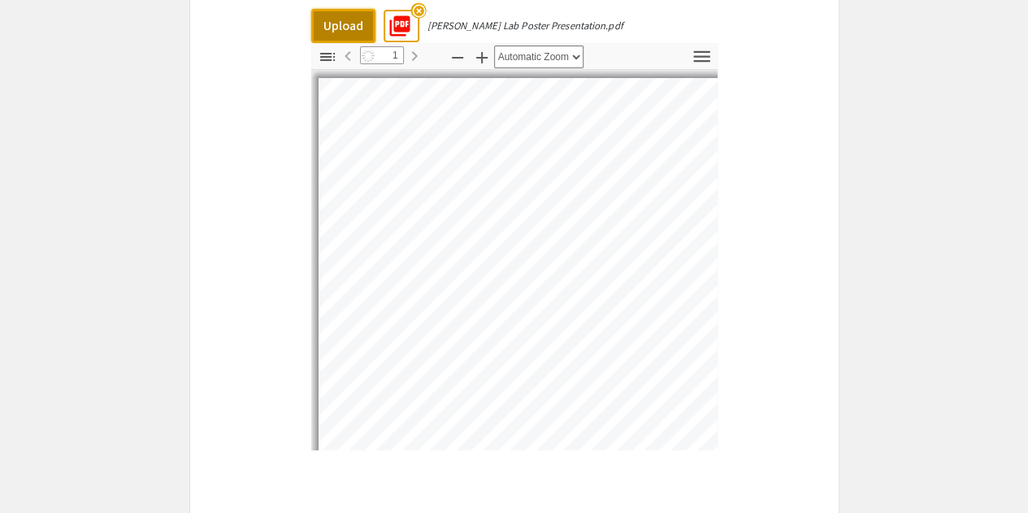
scroll to position [3329, 0]
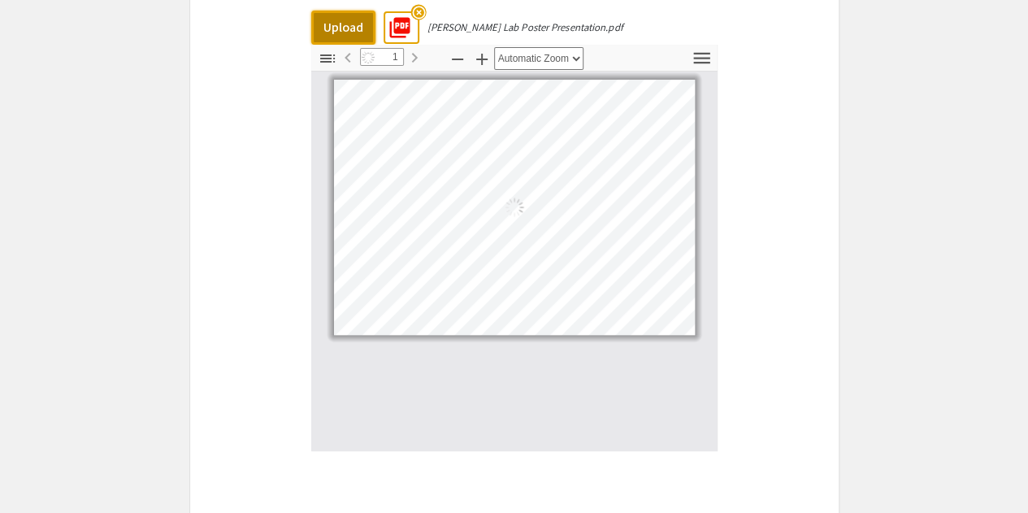
select select "auto"
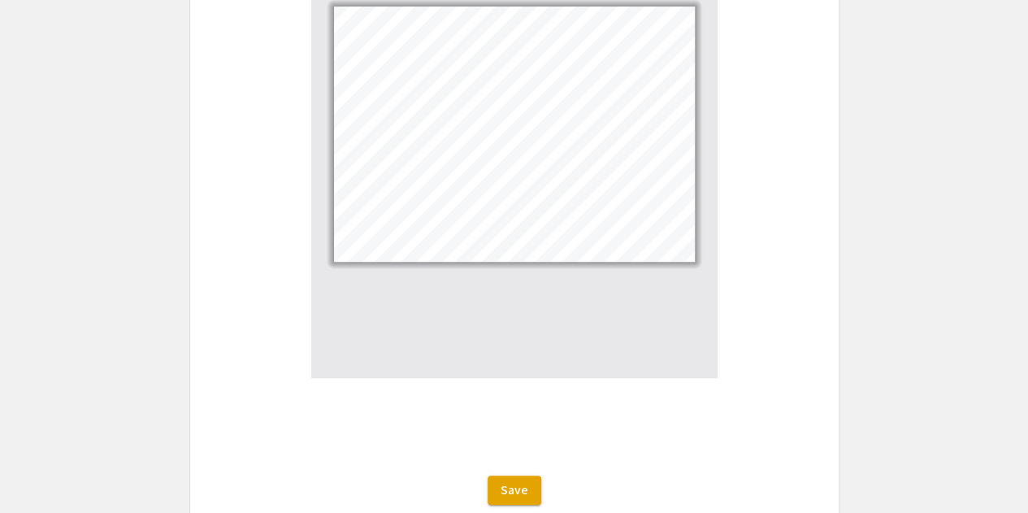
scroll to position [3407, 0]
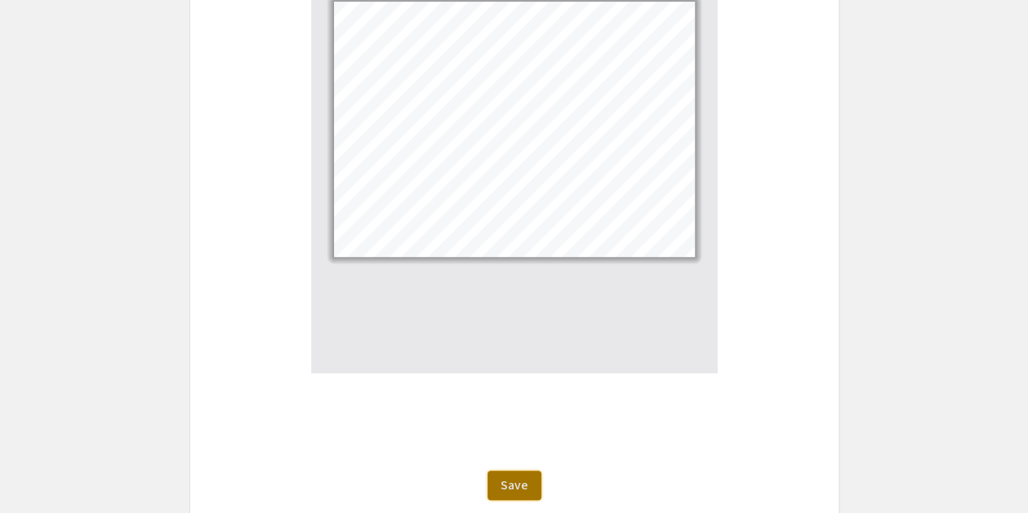
click at [524, 476] on span "Save" at bounding box center [514, 484] width 28 height 17
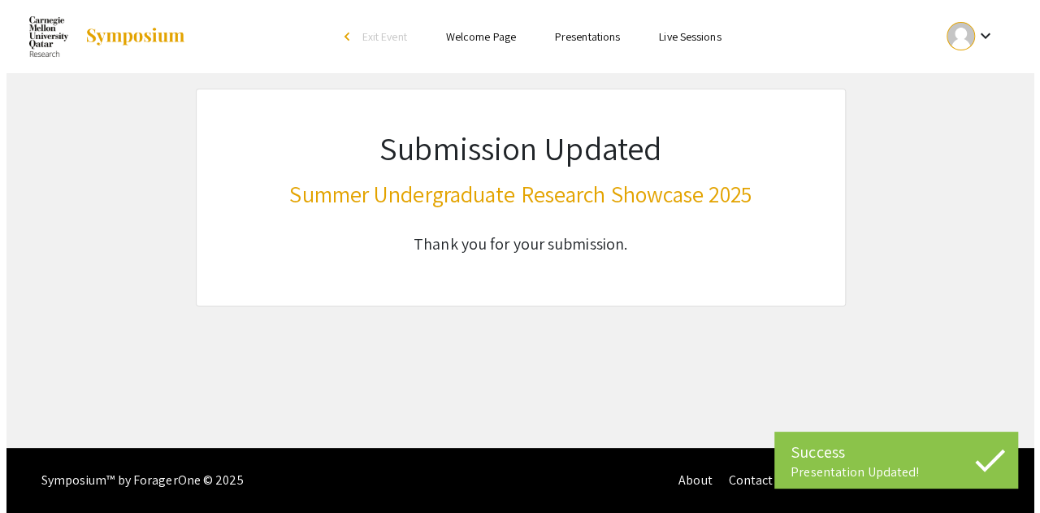
scroll to position [0, 0]
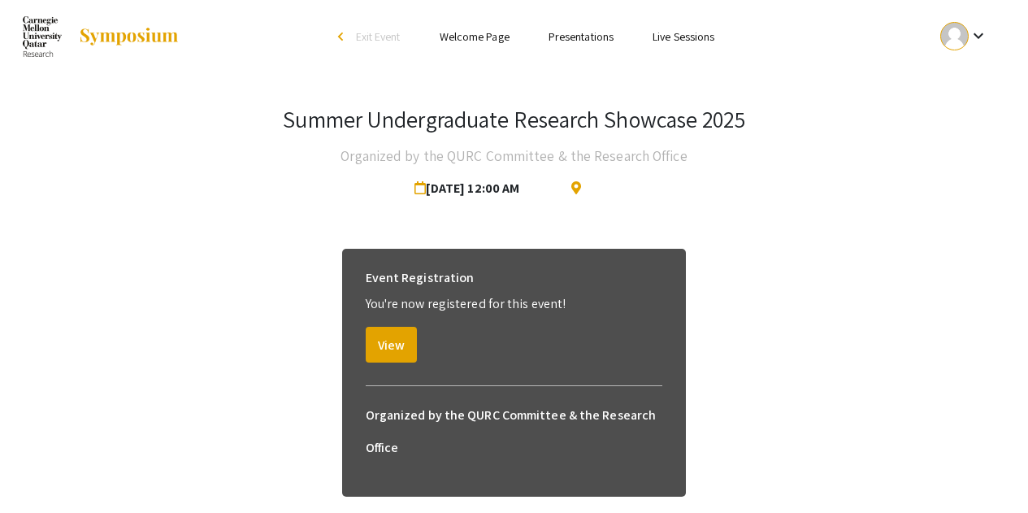
scroll to position [48, 0]
